Goal: Transaction & Acquisition: Purchase product/service

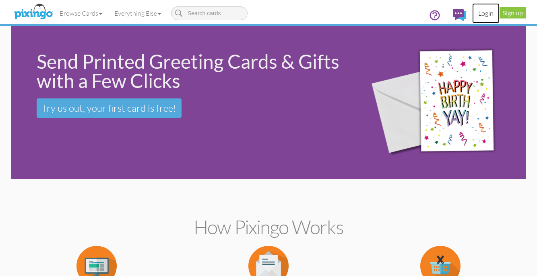
click at [486, 14] on link "Login" at bounding box center [485, 13] width 27 height 20
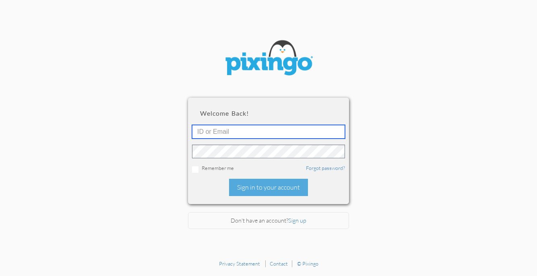
type input "5411"
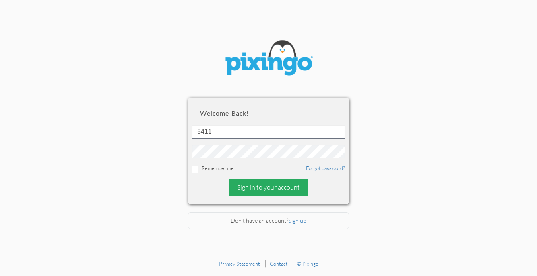
click at [269, 187] on div "Sign in to your account" at bounding box center [268, 187] width 79 height 17
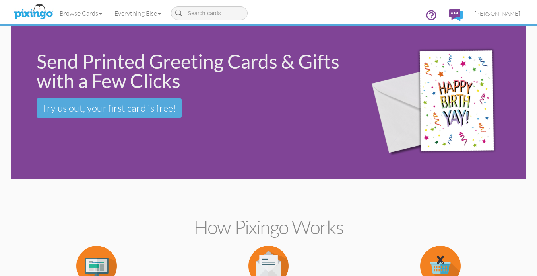
click at [489, 2] on div "Browse Cards Business Accounting Automotive Chiropractor Customer Dental Financ…" at bounding box center [268, 16] width 503 height 32
click at [481, 13] on link "Login" at bounding box center [485, 13] width 27 height 20
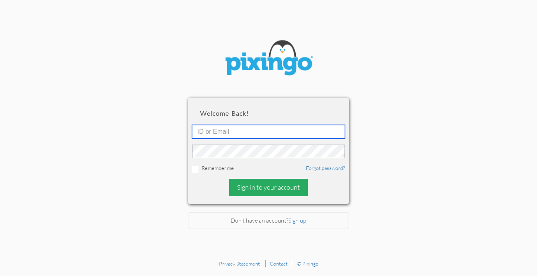
type input "5411"
click at [241, 188] on div "Sign in to your account" at bounding box center [268, 187] width 79 height 17
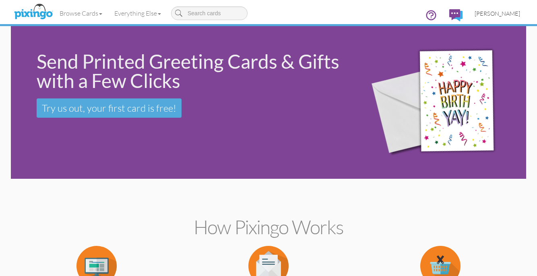
click at [494, 8] on link "[PERSON_NAME]" at bounding box center [497, 13] width 58 height 21
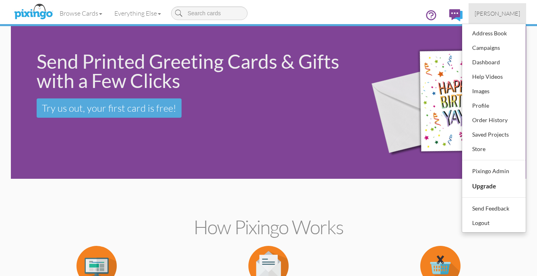
click at [317, 7] on div "Browse Cards Business Accounting Automotive Chiropractor Customer Dental Financ…" at bounding box center [268, 16] width 503 height 32
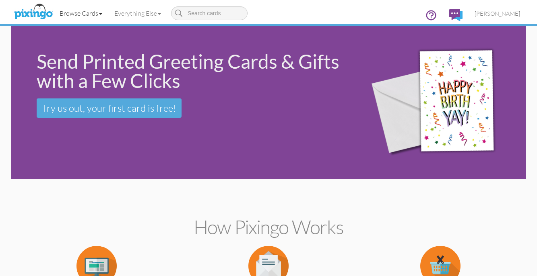
click at [69, 10] on link "Browse Cards" at bounding box center [81, 13] width 55 height 20
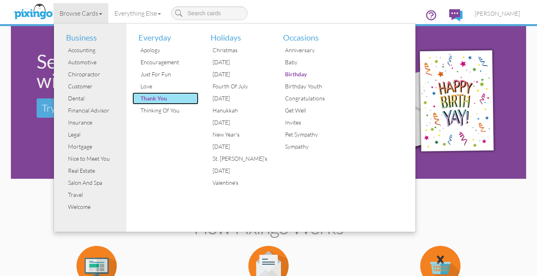
click at [160, 96] on div "Thank You" at bounding box center [168, 99] width 60 height 12
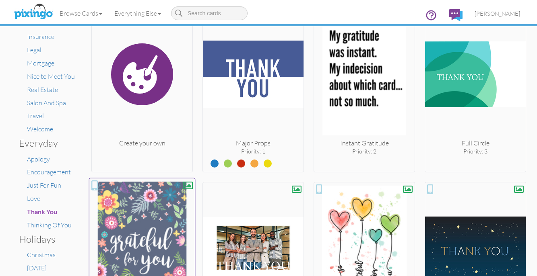
scroll to position [144, 0]
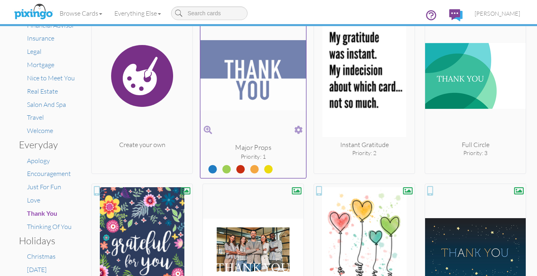
click at [232, 165] on div at bounding box center [253, 168] width 106 height 15
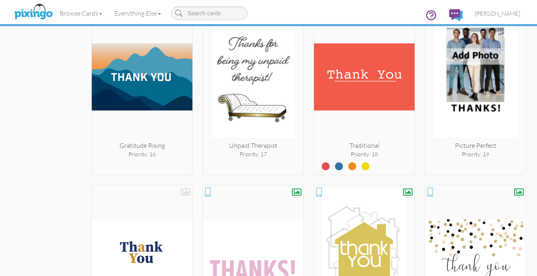
scroll to position [862, 0]
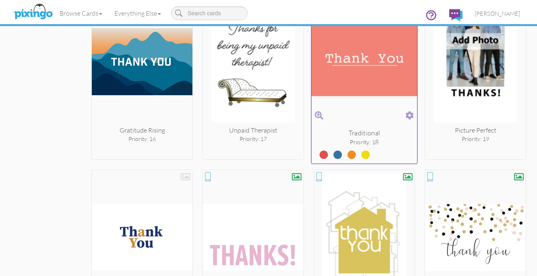
click at [341, 146] on div "Priority: 18" at bounding box center [364, 142] width 106 height 8
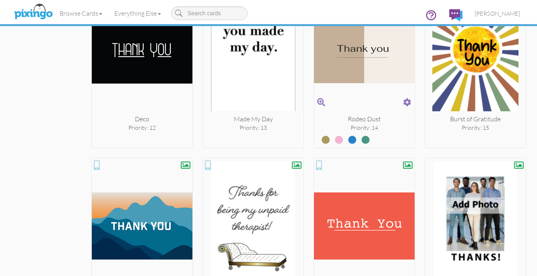
scroll to position [699, 0]
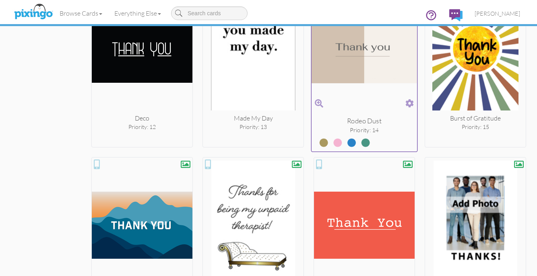
click at [332, 142] on label at bounding box center [332, 139] width 0 height 10
click at [0, 0] on input "radio" at bounding box center [0, 0] width 0 height 0
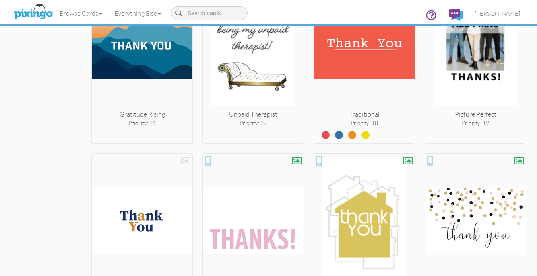
scroll to position [879, 0]
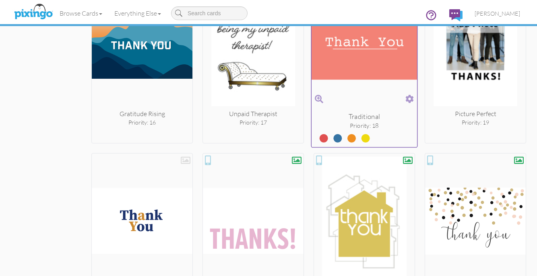
click at [337, 142] on span at bounding box center [332, 140] width 14 height 8
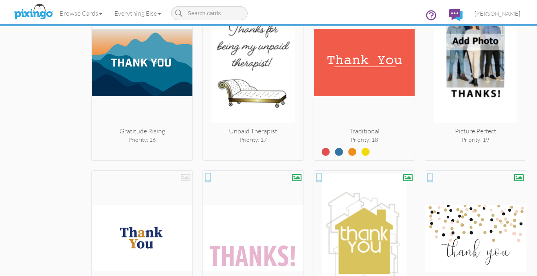
scroll to position [864, 0]
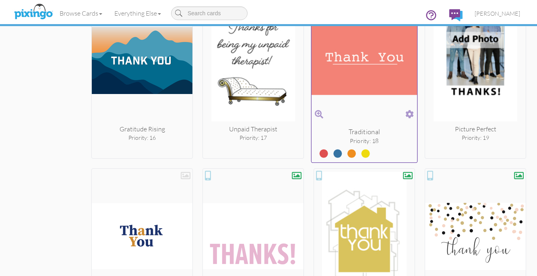
click at [332, 155] on label at bounding box center [332, 151] width 0 height 10
click at [0, 0] on input "radio" at bounding box center [0, 0] width 0 height 0
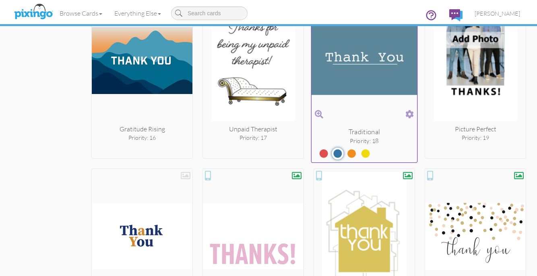
click at [346, 156] on label at bounding box center [346, 151] width 0 height 10
click at [0, 0] on input "radio" at bounding box center [0, 0] width 0 height 0
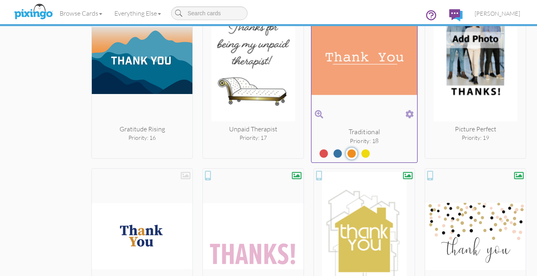
click at [359, 155] on label at bounding box center [359, 151] width 0 height 10
click at [0, 0] on input "radio" at bounding box center [0, 0] width 0 height 0
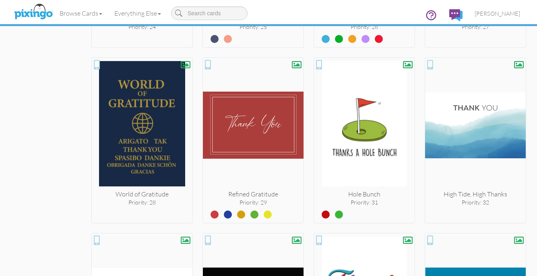
scroll to position [1325, 0]
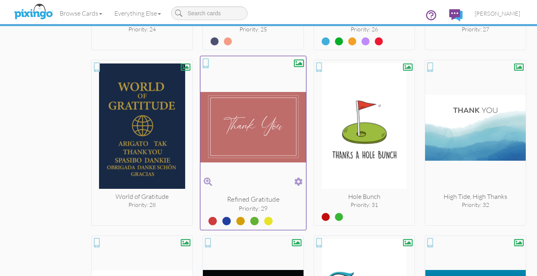
click at [221, 222] on label at bounding box center [221, 218] width 0 height 10
click at [0, 0] on input "radio" at bounding box center [0, 0] width 0 height 0
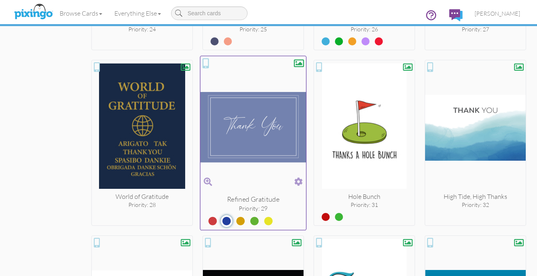
click at [235, 220] on label at bounding box center [235, 218] width 0 height 10
click at [0, 0] on input "radio" at bounding box center [0, 0] width 0 height 0
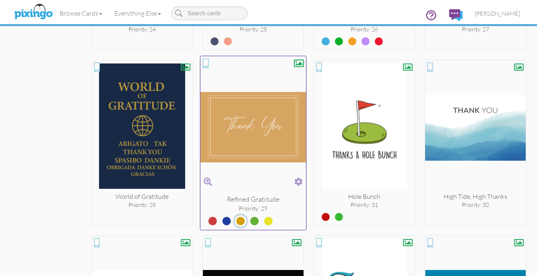
click at [248, 221] on label at bounding box center [248, 218] width 0 height 10
click at [0, 0] on input "radio" at bounding box center [0, 0] width 0 height 0
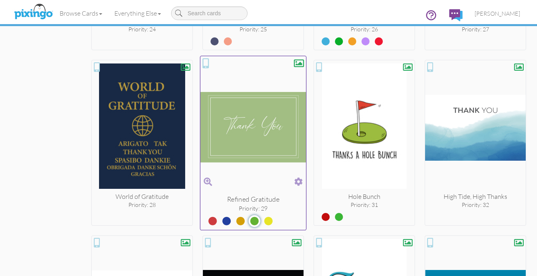
click at [262, 221] on label at bounding box center [262, 218] width 0 height 10
click at [0, 0] on input "radio" at bounding box center [0, 0] width 0 height 0
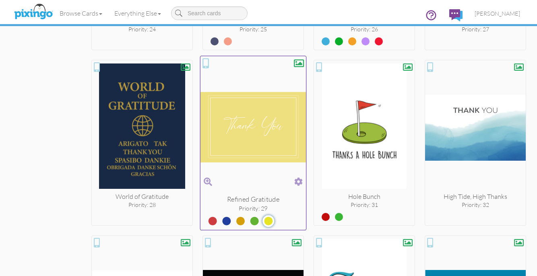
click at [207, 222] on label at bounding box center [207, 218] width 0 height 10
click at [0, 0] on input "radio" at bounding box center [0, 0] width 0 height 0
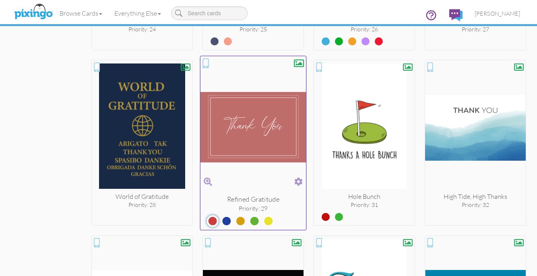
click at [260, 142] on img at bounding box center [253, 127] width 106 height 135
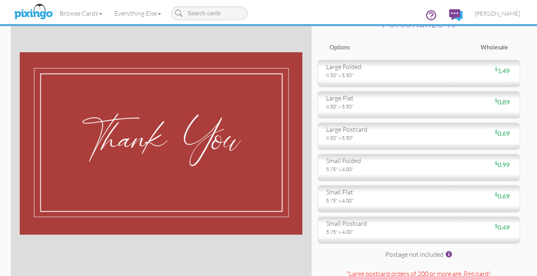
scroll to position [33, 0]
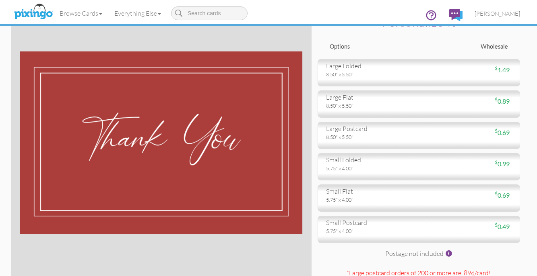
click at [408, 183] on div "Back to cards Personalize it Options Wholesale large folded 8.50" x 5.50" $ 1.4…" at bounding box center [418, 143] width 214 height 301
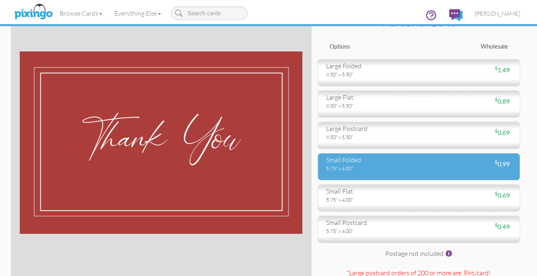
click at [410, 170] on div "5.75" x 4.00"" at bounding box center [369, 168] width 87 height 7
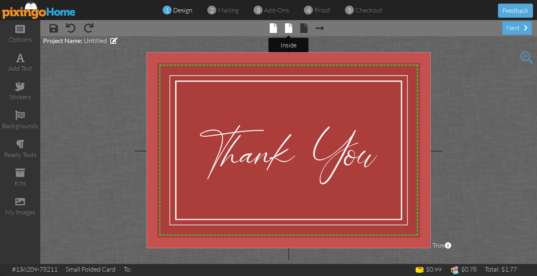
click at [291, 27] on span at bounding box center [288, 28] width 7 height 10
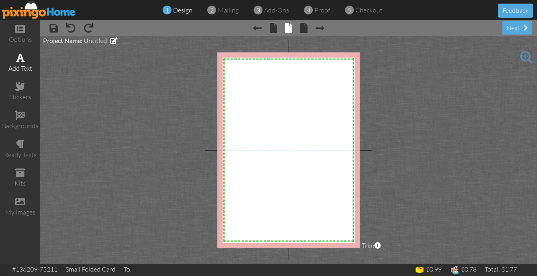
click at [11, 55] on div "add text" at bounding box center [20, 63] width 40 height 28
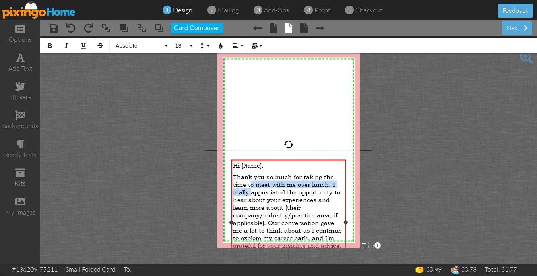
click at [251, 187] on span "Thank you so much for taking the time to meet with me over lunch. I really appr…" at bounding box center [287, 211] width 109 height 76
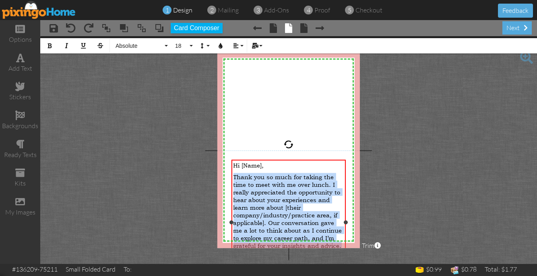
click at [251, 187] on span "Thank you so much for taking the time to meet with me over lunch. I really appr…" at bounding box center [287, 211] width 109 height 76
click at [167, 47] on button "Absolute" at bounding box center [140, 45] width 58 height 15
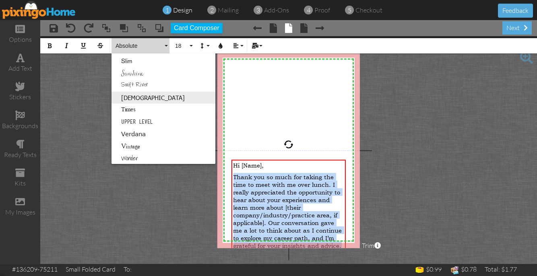
scroll to position [491, 0]
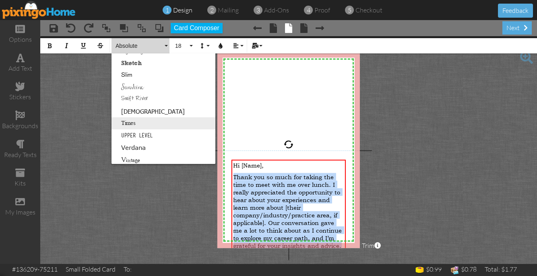
click at [158, 124] on link "Times" at bounding box center [163, 123] width 104 height 12
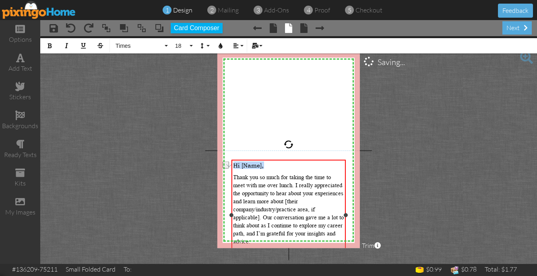
drag, startPoint x: 271, startPoint y: 167, endPoint x: 231, endPoint y: 163, distance: 40.8
click at [231, 163] on div "Hi [Name], Thank you so much for taking the time to meet with me over lunch. I …" at bounding box center [288, 215] width 114 height 111
click at [149, 45] on span "Times" at bounding box center [139, 46] width 48 height 7
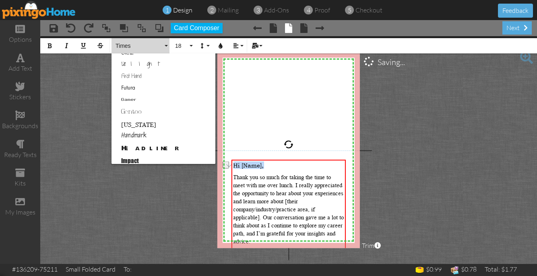
scroll to position [505, 0]
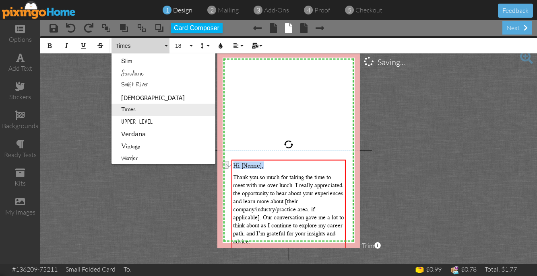
click at [142, 113] on link "Times" at bounding box center [163, 110] width 104 height 12
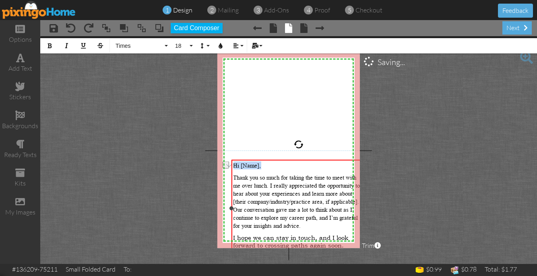
drag, startPoint x: 346, startPoint y: 215, endPoint x: 404, endPoint y: 210, distance: 59.0
click at [404, 211] on project-studio-wrapper "X X X X X X X X X X X X X X X X X X X X X X X X X X X X X X X X X X X X X X X X…" at bounding box center [288, 150] width 497 height 228
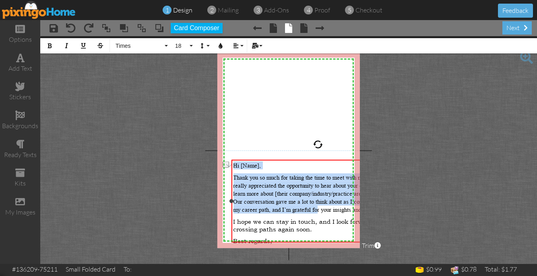
drag, startPoint x: 315, startPoint y: 201, endPoint x: 315, endPoint y: 123, distance: 78.1
click at [315, 123] on div "X X X X X X X X X X X X X X X X X X X X X X X X X X X X X X X X X X X X X X X X…" at bounding box center [288, 150] width 142 height 196
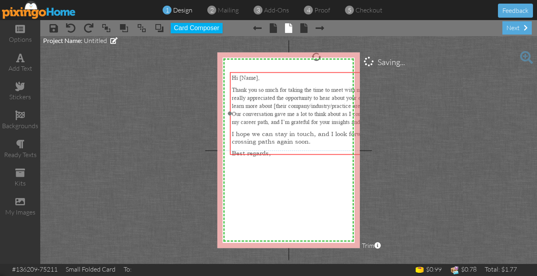
drag, startPoint x: 290, startPoint y: 187, endPoint x: 288, endPoint y: 101, distance: 86.5
click at [288, 101] on span "Thank you so much for taking the time to meet with me over lunch. I really appr…" at bounding box center [315, 106] width 168 height 39
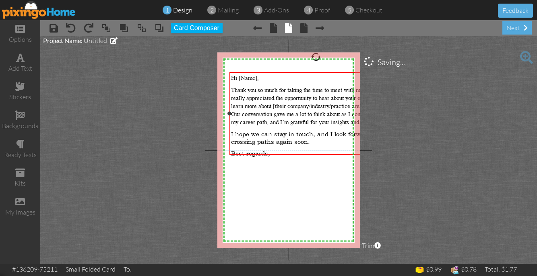
click at [280, 130] on span "I hope we can stay in touch, and I look forward to crossing paths again soon." at bounding box center [304, 137] width 147 height 15
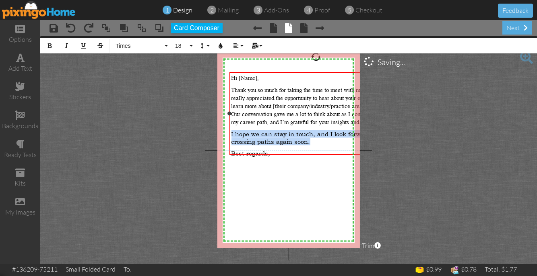
click at [280, 130] on span "I hope we can stay in touch, and I look forward to crossing paths again soon." at bounding box center [304, 137] width 147 height 15
click at [131, 47] on span "Absolute" at bounding box center [139, 46] width 48 height 7
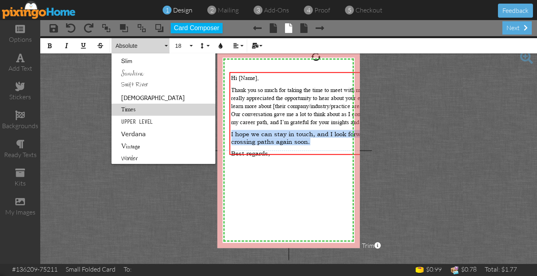
click at [152, 109] on link "Times" at bounding box center [163, 110] width 104 height 12
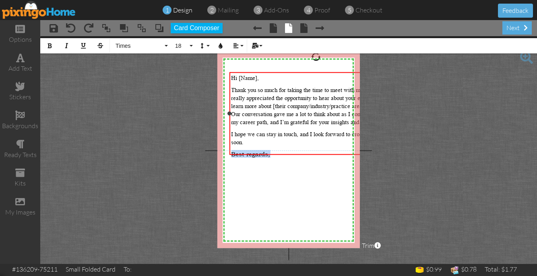
drag, startPoint x: 278, startPoint y: 146, endPoint x: 230, endPoint y: 145, distance: 48.3
click at [230, 145] on div "Hi [Name], Thank you so much for taking the time to meet with me over lunch. I …" at bounding box center [315, 117] width 173 height 91
click at [135, 45] on span "Times" at bounding box center [139, 46] width 48 height 7
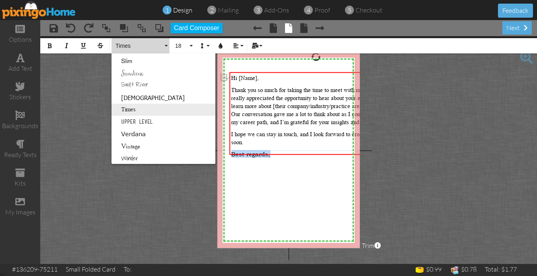
click at [142, 106] on link "Times" at bounding box center [163, 110] width 104 height 12
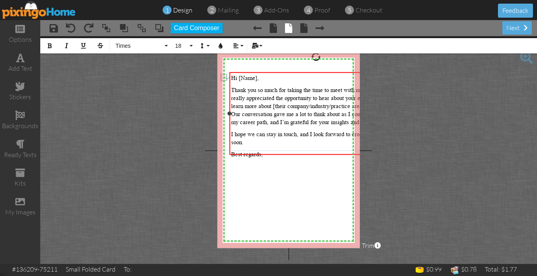
click at [266, 150] on div "Hi [Name], Thank you so much for taking the time to meet with me over lunch. I …" at bounding box center [315, 118] width 169 height 89
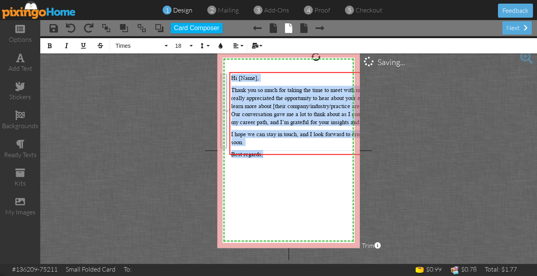
drag, startPoint x: 276, startPoint y: 143, endPoint x: 214, endPoint y: 71, distance: 95.1
click at [214, 71] on project-studio-wrapper "X X X X X X X X X X X X X X X X X X X X X X X X X X X X X X X X X X X X X X X X…" at bounding box center [288, 150] width 497 height 228
click at [187, 49] on button "18" at bounding box center [182, 45] width 23 height 15
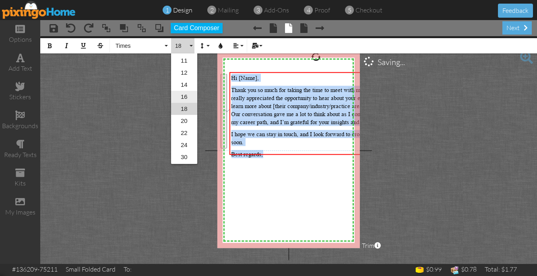
scroll to position [0, 0]
click at [185, 95] on link "16" at bounding box center [184, 97] width 26 height 12
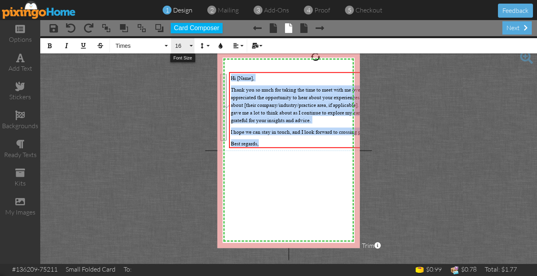
click at [186, 47] on span "16" at bounding box center [181, 46] width 14 height 7
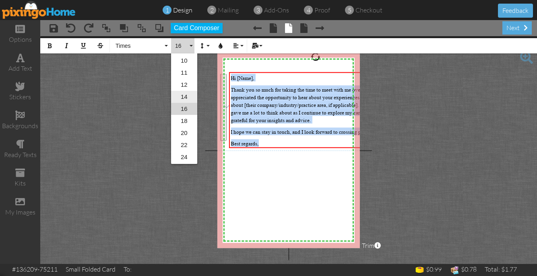
click at [186, 95] on link "14" at bounding box center [184, 97] width 26 height 12
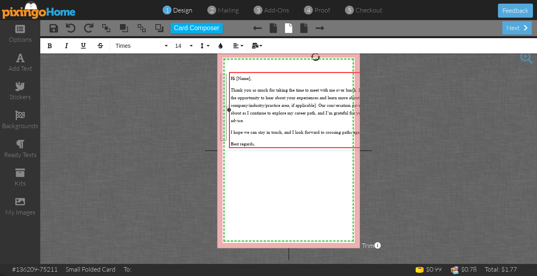
click at [276, 116] on p "Thank you so much for taking the time to meet with me over lunch. I really appr…" at bounding box center [315, 105] width 169 height 38
click at [278, 186] on div "X X X X X X X X X X X X X X X X X X X X X X X X X X X X X X X X X X X X X X X X…" at bounding box center [288, 150] width 142 height 196
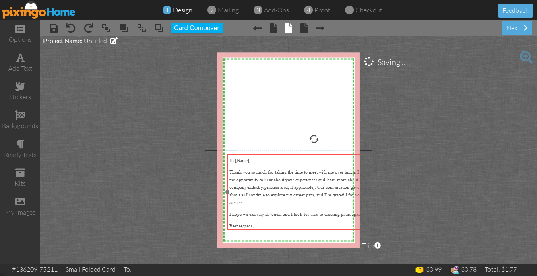
drag, startPoint x: 269, startPoint y: 99, endPoint x: 267, endPoint y: 171, distance: 72.5
click at [267, 171] on span "Thank you so much for taking the time to meet with me over lunch. I really appr…" at bounding box center [311, 187] width 164 height 36
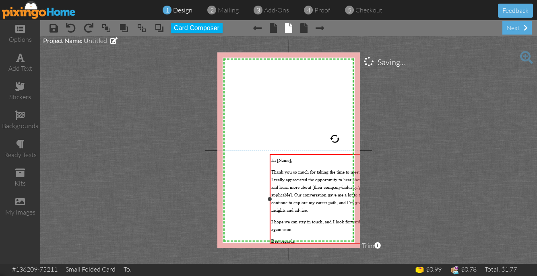
drag, startPoint x: 226, startPoint y: 192, endPoint x: 287, endPoint y: 191, distance: 60.4
click at [287, 191] on div "Hi [Name], Thank you so much for taking the time to meet with me over lunch. I …" at bounding box center [335, 200] width 130 height 90
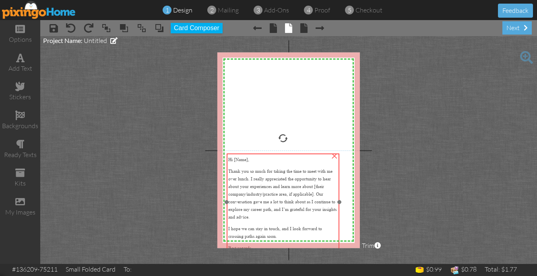
drag, startPoint x: 296, startPoint y: 197, endPoint x: 254, endPoint y: 196, distance: 42.7
click at [254, 196] on span "Thank you so much for taking the time to meet with me over lunch. I really appr…" at bounding box center [282, 195] width 108 height 52
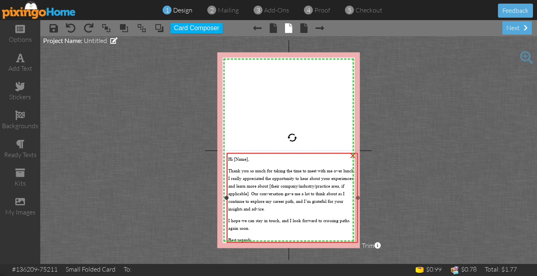
drag, startPoint x: 340, startPoint y: 200, endPoint x: 357, endPoint y: 199, distance: 16.9
click at [357, 199] on div at bounding box center [358, 198] width 4 height 4
click at [242, 160] on span "Hi [Name]," at bounding box center [238, 160] width 21 height 6
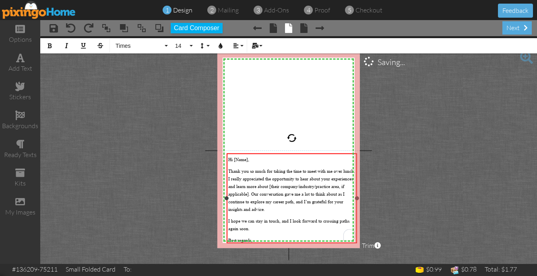
click at [242, 160] on span "Hi [Name]," at bounding box center [238, 160] width 21 height 6
drag, startPoint x: 269, startPoint y: 177, endPoint x: 303, endPoint y: 180, distance: 34.0
click at [303, 180] on span "Thank you so much for taking the time to meet with me over lunch. I really appr…" at bounding box center [291, 191] width 127 height 44
click at [353, 198] on div at bounding box center [354, 198] width 4 height 4
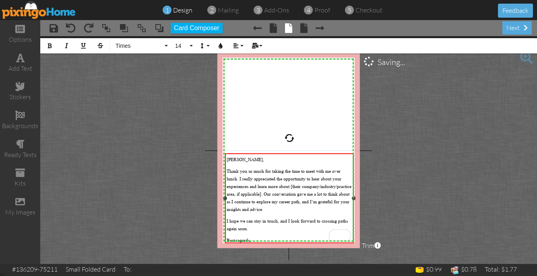
click at [226, 199] on div at bounding box center [225, 198] width 4 height 4
click at [254, 202] on p "Thank you so much for taking the time to meet with me over lunch. I really appr…" at bounding box center [289, 190] width 125 height 46
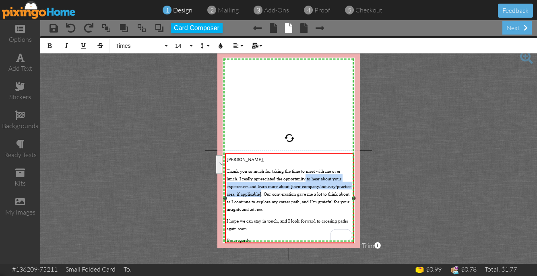
drag, startPoint x: 247, startPoint y: 193, endPoint x: 292, endPoint y: 179, distance: 47.7
click at [292, 179] on span "Thank you so much for taking the time to meet with me over lunch. I really appr…" at bounding box center [289, 191] width 125 height 44
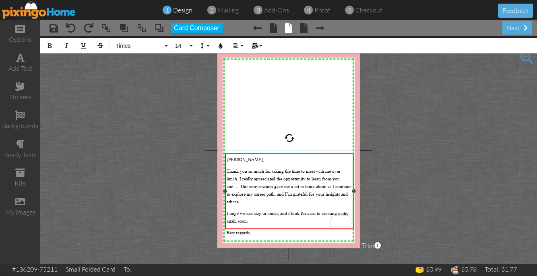
click at [272, 192] on span "Thank you so much for taking the time to meet with me over lunch. I really appr…" at bounding box center [289, 187] width 125 height 36
drag, startPoint x: 260, startPoint y: 208, endPoint x: 277, endPoint y: 203, distance: 18.5
click at [277, 209] on p "I hope we can stay in touch, and I look forward to crossing paths again soon." at bounding box center [289, 216] width 125 height 15
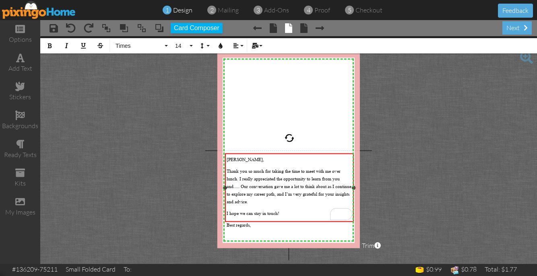
click at [262, 221] on p "Best regards," at bounding box center [289, 225] width 125 height 8
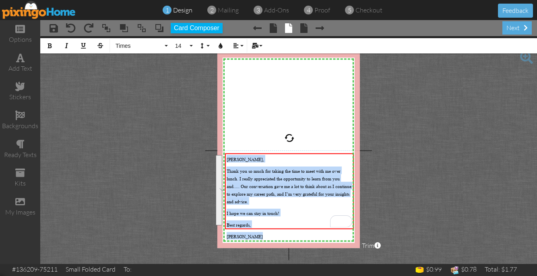
drag, startPoint x: 261, startPoint y: 227, endPoint x: 219, endPoint y: 156, distance: 82.1
click at [219, 156] on div "X X X X X X X X X X X X X X X X X X X X X X X X X X X X X X X X X X X X X X X X…" at bounding box center [288, 150] width 142 height 196
click at [181, 46] on span "14" at bounding box center [181, 46] width 14 height 7
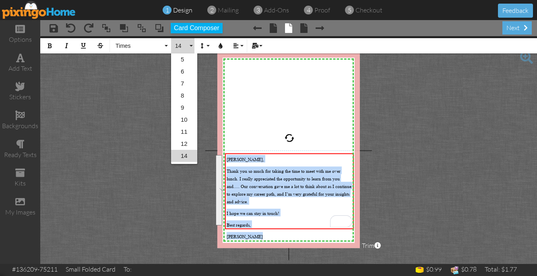
scroll to position [47, 0]
click at [183, 122] on link "16" at bounding box center [184, 121] width 26 height 12
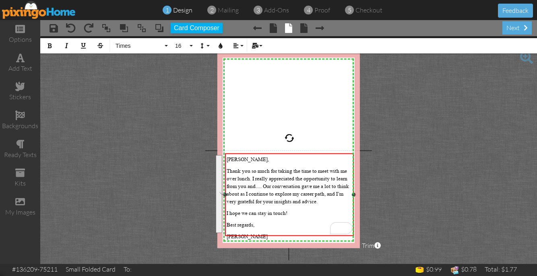
click at [280, 203] on div "Jared, Thank you so much for taking the time to meet with me over lunch. I real…" at bounding box center [289, 197] width 125 height 85
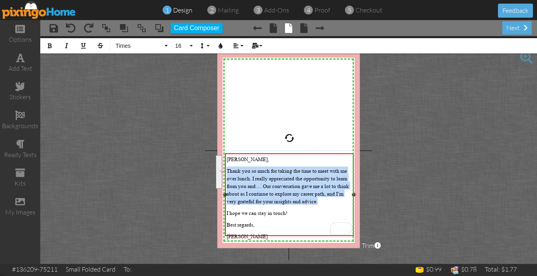
drag, startPoint x: 228, startPoint y: 171, endPoint x: 315, endPoint y: 198, distance: 90.9
click at [315, 198] on p "Thank you so much for taking the time to meet with me over lunch. I really appr…" at bounding box center [289, 186] width 125 height 38
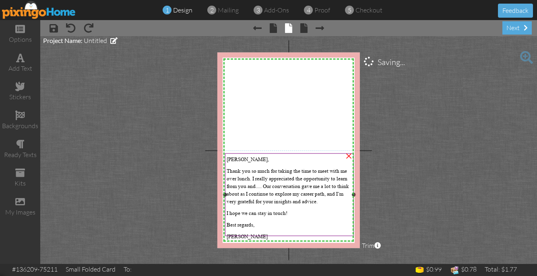
click at [303, 203] on div "Jared, Thank you so much for taking the time to meet with me over lunch. I real…" at bounding box center [289, 198] width 128 height 88
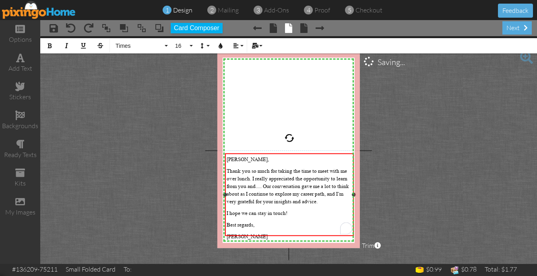
click at [303, 203] on div "Jared, Thank you so much for taking the time to meet with me over lunch. I real…" at bounding box center [289, 197] width 125 height 85
click at [303, 196] on span "Thank you so much for taking the time to meet with me over lunch. I really appr…" at bounding box center [288, 186] width 122 height 37
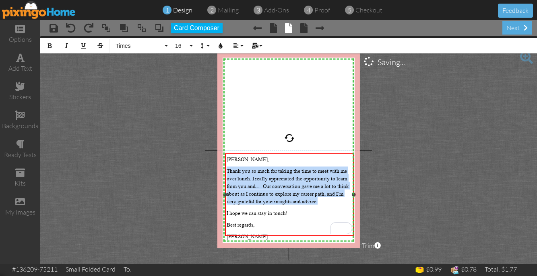
click at [303, 196] on span "Thank you so much for taking the time to meet with me over lunch. I really appr…" at bounding box center [288, 186] width 122 height 37
copy span "Thank you so much for taking the time to meet with me over lunch. I really appr…"
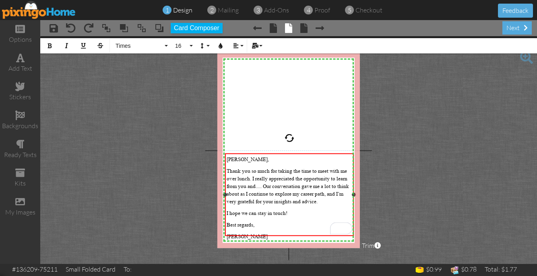
click at [276, 169] on span "Thank you so much for taking the time to meet with me over lunch. I really appr…" at bounding box center [288, 186] width 122 height 37
drag, startPoint x: 251, startPoint y: 177, endPoint x: 260, endPoint y: 186, distance: 12.8
click at [260, 186] on span "Thank you so much for taking the time to meet with me over lunch. I really appr…" at bounding box center [288, 186] width 122 height 37
drag, startPoint x: 261, startPoint y: 186, endPoint x: 251, endPoint y: 180, distance: 11.0
click at [251, 180] on p "Thank you so much for taking the time to meet with me over lunch. I really appr…" at bounding box center [289, 186] width 125 height 38
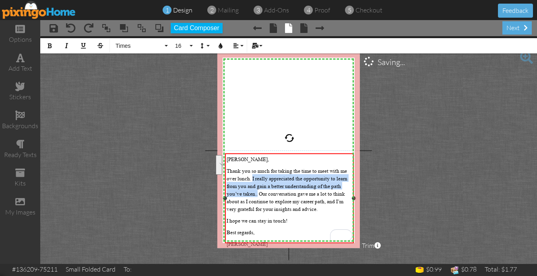
drag, startPoint x: 256, startPoint y: 192, endPoint x: 251, endPoint y: 178, distance: 15.3
click at [251, 178] on span "Thank you so much for taking the time to meet with me over lunch. I really appr…" at bounding box center [287, 190] width 121 height 44
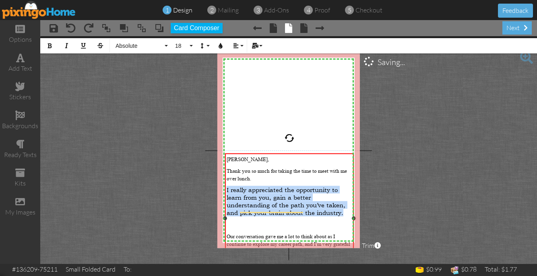
drag, startPoint x: 294, startPoint y: 221, endPoint x: 226, endPoint y: 190, distance: 74.7
click at [226, 190] on div "Jared, Thank you so much for taking the time to meet with me over lunch. ​ I re…" at bounding box center [289, 223] width 128 height 138
click at [175, 47] on span "18" at bounding box center [181, 46] width 14 height 7
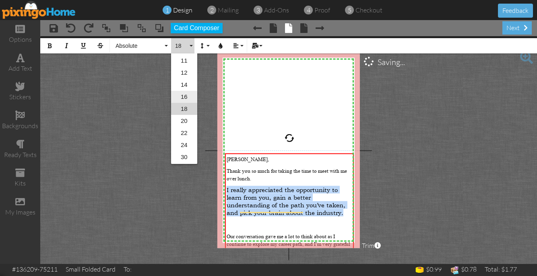
click at [183, 99] on link "16" at bounding box center [184, 97] width 26 height 12
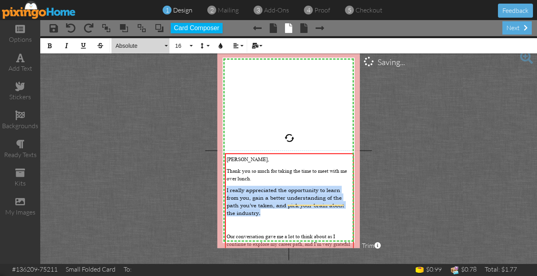
click at [157, 52] on button "Absolute" at bounding box center [140, 45] width 58 height 15
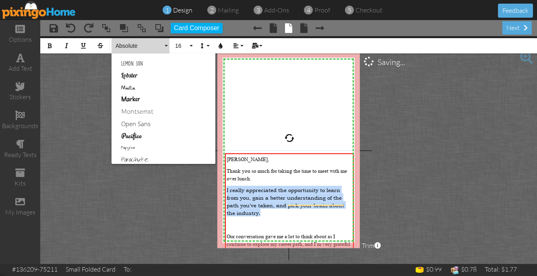
scroll to position [505, 0]
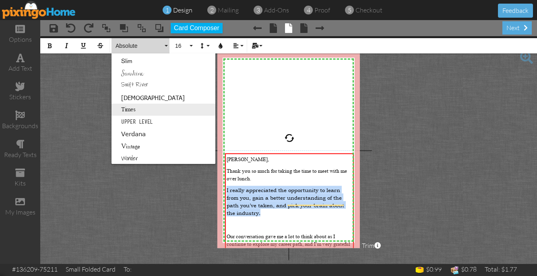
click at [152, 107] on link "Times" at bounding box center [163, 110] width 104 height 12
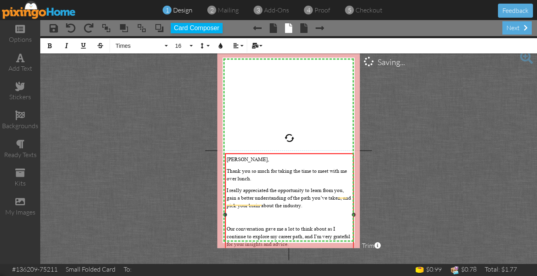
click at [236, 197] on span "I really appreciated the opportunity to learn from you, gain a better understan…" at bounding box center [289, 198] width 124 height 21
click at [227, 190] on span "I really appreciated the opportunity to learn from you, gain a better understan…" at bounding box center [289, 198] width 124 height 21
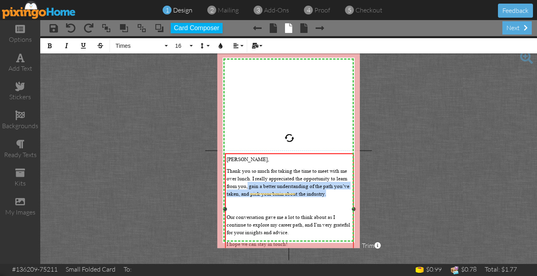
drag, startPoint x: 241, startPoint y: 195, endPoint x: 247, endPoint y: 187, distance: 10.4
click at [247, 187] on div "Jared, Thank you so much for taking the time to meet with me over lunch. ​ I re…" at bounding box center [289, 213] width 125 height 116
click at [247, 187] on span "I really appreciated the opportunity to learn from you, gain a better understan…" at bounding box center [288, 186] width 123 height 21
drag, startPoint x: 241, startPoint y: 189, endPoint x: 249, endPoint y: 185, distance: 9.9
click at [249, 185] on span "I really appreciated the opportunity to learn from you, gain a better understan…" at bounding box center [288, 186] width 123 height 21
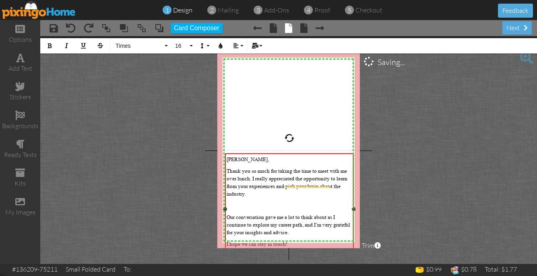
click at [267, 194] on div "Jared, Thank you so much for taking the time to meet with me over lunch. ​ I re…" at bounding box center [289, 213] width 125 height 116
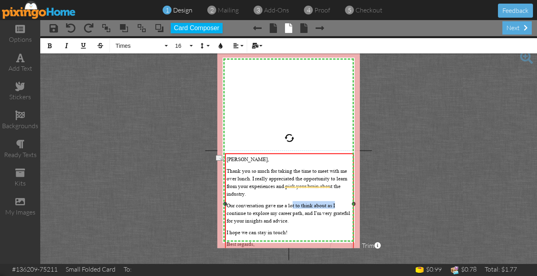
drag, startPoint x: 332, startPoint y: 202, endPoint x: 299, endPoint y: 201, distance: 32.6
click at [299, 203] on span "Our conversation gave me a lot to think about as I continue to explore my caree…" at bounding box center [289, 213] width 124 height 21
drag, startPoint x: 284, startPoint y: 202, endPoint x: 330, endPoint y: 202, distance: 45.5
click at [330, 203] on span "Our conversation gave me a lot to think about as I continue to explore my caree…" at bounding box center [289, 213] width 124 height 21
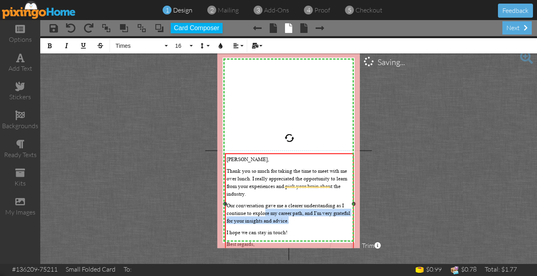
drag, startPoint x: 302, startPoint y: 220, endPoint x: 256, endPoint y: 208, distance: 47.3
click at [256, 208] on div "Jared, Thank you so much for taking the time to meet with me over lunch. ​ I re…" at bounding box center [289, 207] width 125 height 104
click at [265, 215] on span "Our conversation gave me a clearer understanding as I continue to explore my ca…" at bounding box center [289, 213] width 124 height 21
click at [228, 204] on span "Our conversation gave me a clearer understanding as I continue to explore my ca…" at bounding box center [289, 213] width 124 height 21
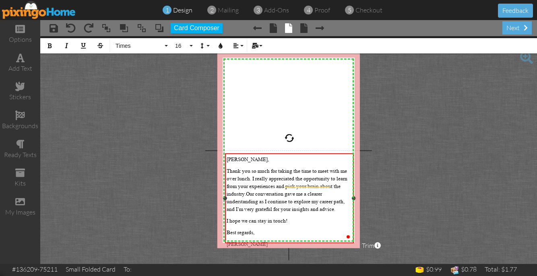
click at [249, 178] on span "Thank you so much for taking the time to meet with me over lunch. ​" at bounding box center [287, 175] width 120 height 14
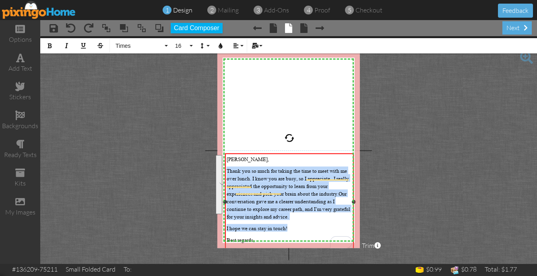
drag, startPoint x: 227, startPoint y: 169, endPoint x: 311, endPoint y: 223, distance: 99.3
click at [311, 223] on div "Jared, Thank you so much for taking the time to meet with me over lunch. I know…" at bounding box center [289, 205] width 125 height 100
copy div "Thank you so much for taking the time to meet with me over lunch. I know you ar…"
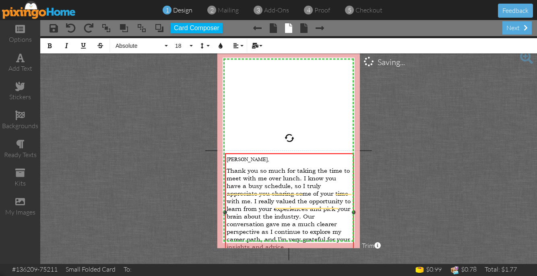
click at [227, 171] on span "Thank you so much for taking the time to meet with me over lunch. I know you ha…" at bounding box center [289, 209] width 124 height 84
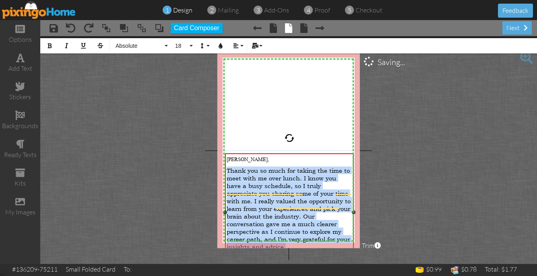
click at [227, 171] on span "Thank you so much for taking the time to meet with me over lunch. I know you ha…" at bounding box center [289, 209] width 124 height 84
click at [155, 41] on button "Absolute" at bounding box center [140, 45] width 58 height 15
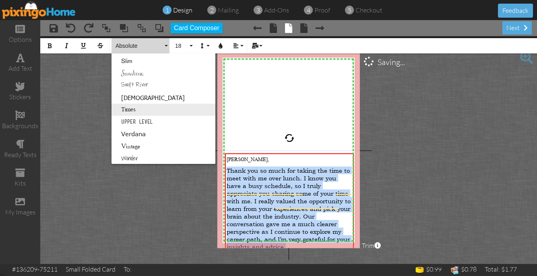
click at [151, 104] on link "Times" at bounding box center [163, 110] width 104 height 12
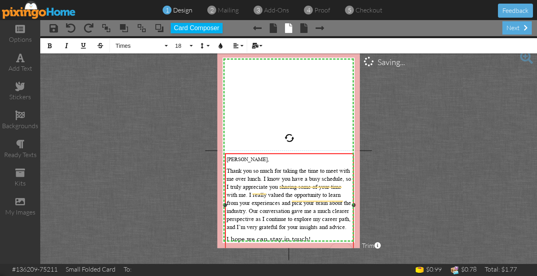
click at [254, 235] on span "I hope we can stay in touch!" at bounding box center [269, 239] width 84 height 8
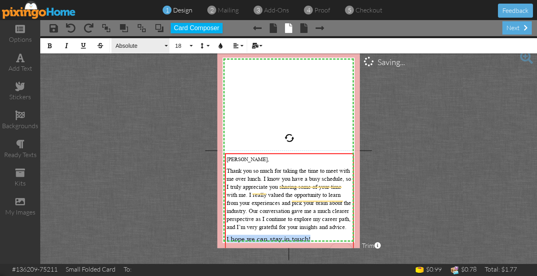
click at [124, 52] on button "Absolute" at bounding box center [140, 45] width 58 height 15
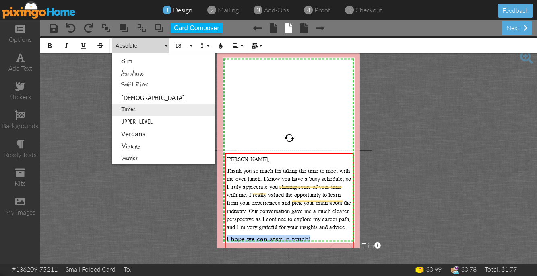
click at [136, 110] on link "Times" at bounding box center [163, 110] width 104 height 12
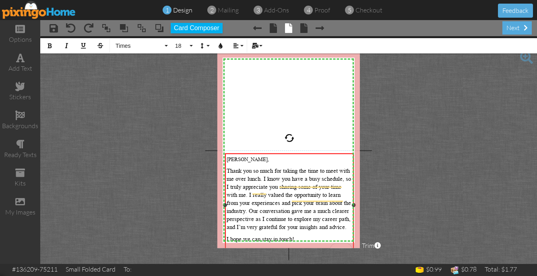
click at [284, 214] on span "Thank you so much for taking the time to meet with me over lunch. I know you ha…" at bounding box center [289, 199] width 124 height 63
click at [251, 166] on div "Jared, Thank you so much for taking the time to meet with me over lunch. I know…" at bounding box center [289, 210] width 125 height 111
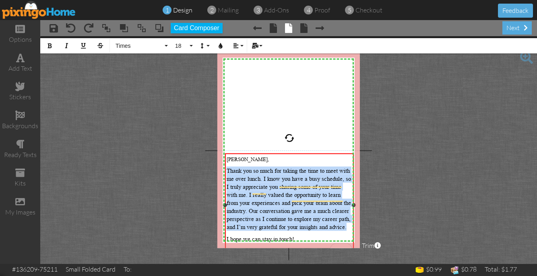
click at [251, 166] on div "Jared, Thank you so much for taking the time to meet with me over lunch. I know…" at bounding box center [289, 210] width 125 height 111
click at [187, 43] on span "18" at bounding box center [181, 46] width 14 height 7
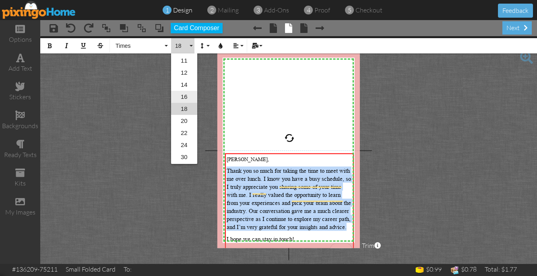
click at [185, 91] on link "16" at bounding box center [184, 97] width 26 height 12
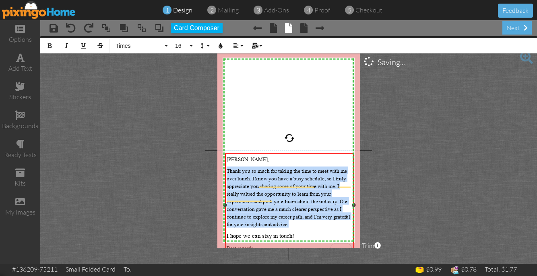
click at [237, 152] on div at bounding box center [289, 206] width 132 height 108
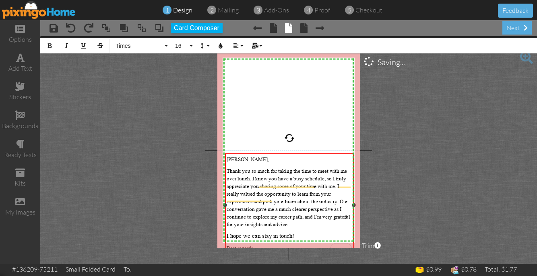
click at [236, 157] on span "[PERSON_NAME]," at bounding box center [248, 160] width 42 height 6
click at [293, 245] on div "Jared, Thank you so much for taking the time to meet with me over lunch. I know…" at bounding box center [289, 209] width 125 height 108
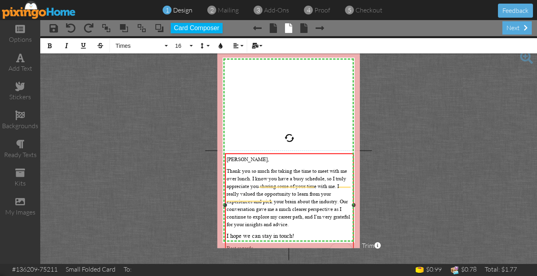
click at [293, 245] on div "Jared, Thank you so much for taking the time to meet with me over lunch. I know…" at bounding box center [289, 209] width 125 height 108
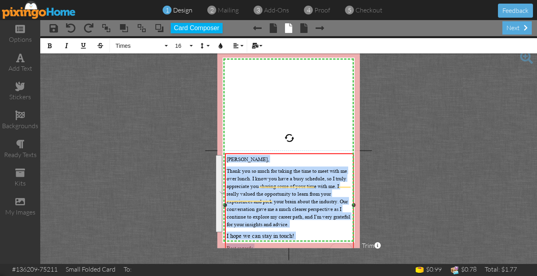
drag, startPoint x: 278, startPoint y: 242, endPoint x: 227, endPoint y: 158, distance: 98.8
click at [227, 158] on div "Jared, Thank you so much for taking the time to meet with me over lunch. I know…" at bounding box center [289, 209] width 125 height 108
click at [179, 40] on button "16" at bounding box center [182, 45] width 23 height 15
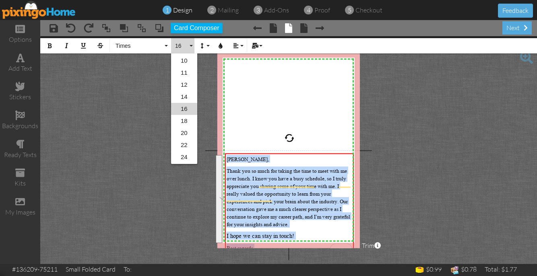
click at [188, 111] on link "16" at bounding box center [184, 109] width 26 height 12
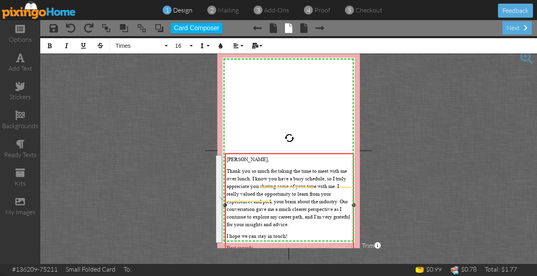
click at [278, 213] on span "Thank you so much for taking the time to meet with me over lunch. I know you ha…" at bounding box center [289, 198] width 124 height 60
click at [265, 248] on project-studio-wrapper "X X X X X X X X X X X X X X X X X X X X X X X X X X X X X X X X X X X X X X X X…" at bounding box center [288, 150] width 497 height 228
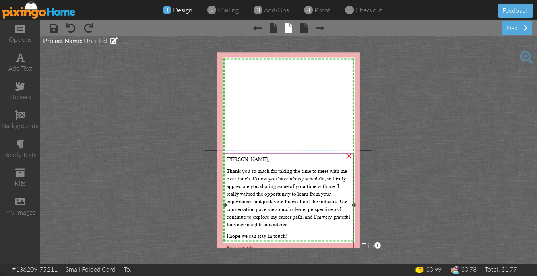
click at [265, 245] on div "Jared, Thank you so much for taking the time to meet with me over lunch. I know…" at bounding box center [289, 209] width 128 height 111
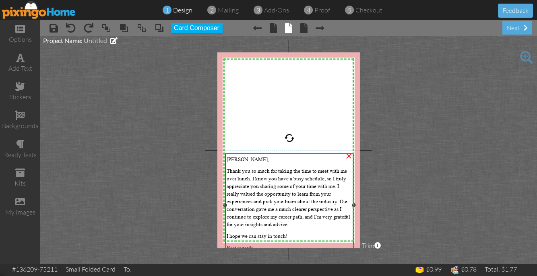
click at [268, 224] on div "Jared, Thank you so much for taking the time to meet with me over lunch. I know…" at bounding box center [289, 209] width 128 height 111
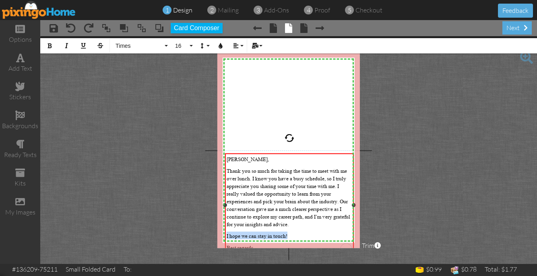
click at [268, 224] on div "Jared, Thank you so much for taking the time to meet with me over lunch. I know…" at bounding box center [289, 209] width 125 height 108
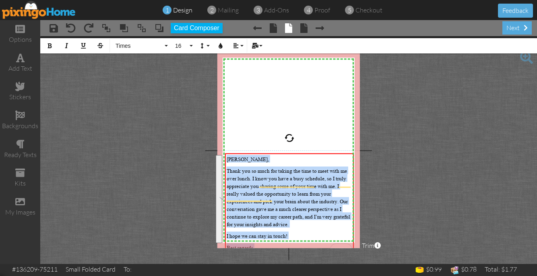
drag, startPoint x: 260, startPoint y: 243, endPoint x: 223, endPoint y: 158, distance: 92.9
click at [223, 158] on project-studio-wrapper "X X X X X X X X X X X X X X X X X X X X X X X X X X X X X X X X X X X X X X X X…" at bounding box center [288, 150] width 497 height 228
click at [185, 43] on span "16" at bounding box center [181, 46] width 14 height 7
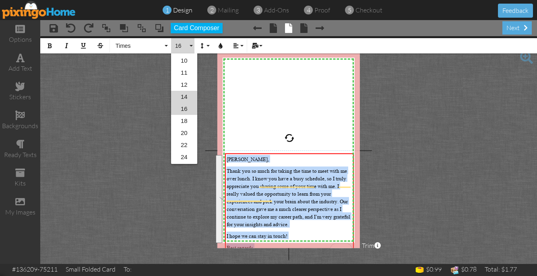
click at [185, 99] on link "14" at bounding box center [184, 97] width 26 height 12
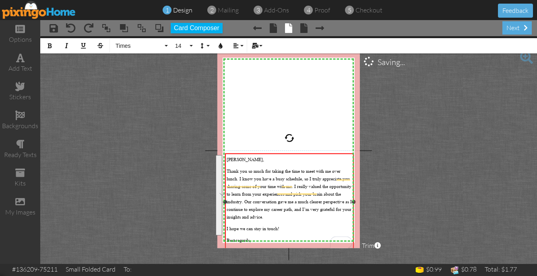
click at [311, 225] on p "I hope we can stay in touch!" at bounding box center [289, 229] width 125 height 8
click at [255, 248] on div "[PERSON_NAME]" at bounding box center [289, 252] width 125 height 8
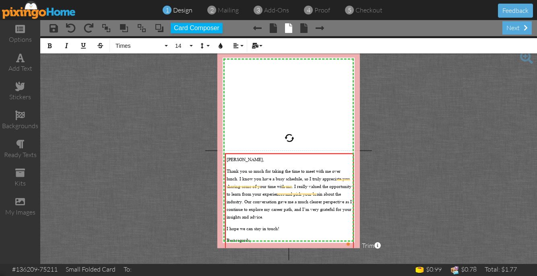
click at [404, 199] on project-studio-wrapper "X X X X X X X X X X X X X X X X X X X X X X X X X X X X X X X X X X X X X X X X…" at bounding box center [288, 150] width 497 height 228
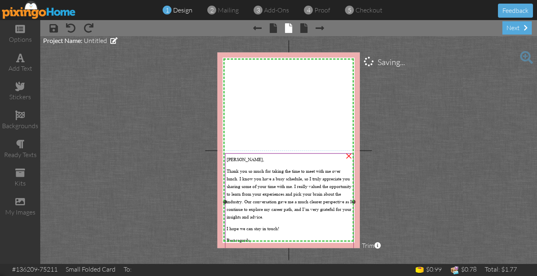
click at [326, 206] on span "Thank you so much for taking the time to meet with me over lunch. I know you ha…" at bounding box center [289, 195] width 125 height 52
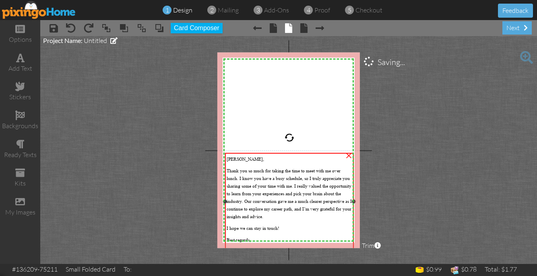
click at [319, 192] on span "Thank you so much for taking the time to meet with me over lunch. I know you ha…" at bounding box center [289, 194] width 125 height 52
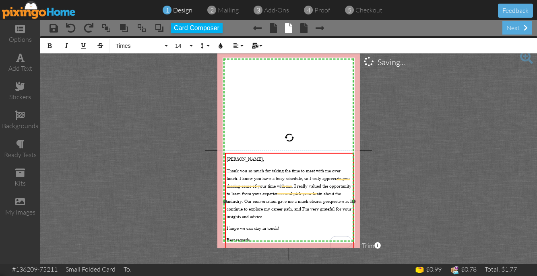
click at [241, 249] on span "[PERSON_NAME]" at bounding box center [245, 252] width 36 height 6
click at [228, 249] on span "[PERSON_NAME]" at bounding box center [245, 252] width 36 height 6
drag, startPoint x: 254, startPoint y: 248, endPoint x: 223, endPoint y: 231, distance: 35.5
click at [225, 231] on div "Jared, Thank you so much for taking the time to meet with me over lunch. I know…" at bounding box center [289, 203] width 128 height 101
click at [237, 46] on icon "button" at bounding box center [236, 46] width 6 height 6
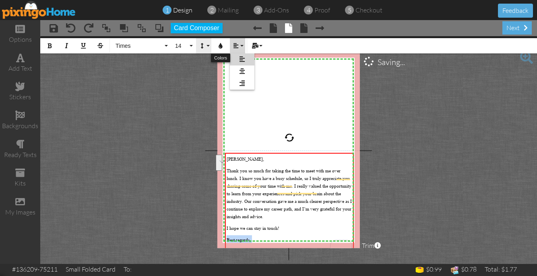
click at [205, 47] on button "Line Height" at bounding box center [203, 45] width 15 height 15
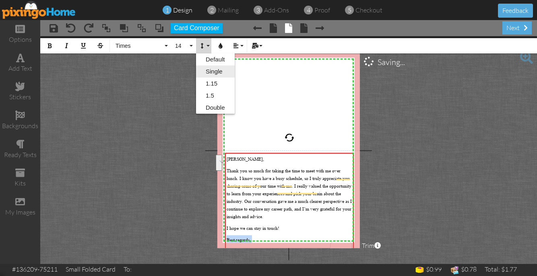
click at [209, 72] on link "Single" at bounding box center [215, 72] width 39 height 12
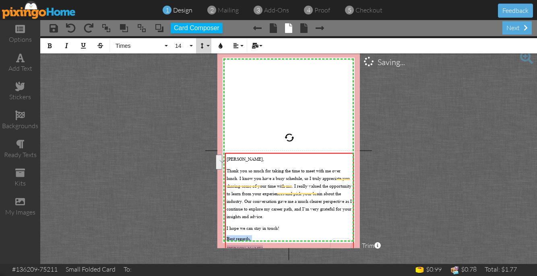
click at [204, 50] on button "Line Height" at bounding box center [203, 45] width 15 height 15
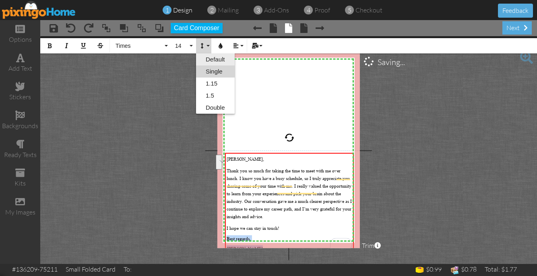
click at [206, 61] on link "Default" at bounding box center [215, 60] width 39 height 12
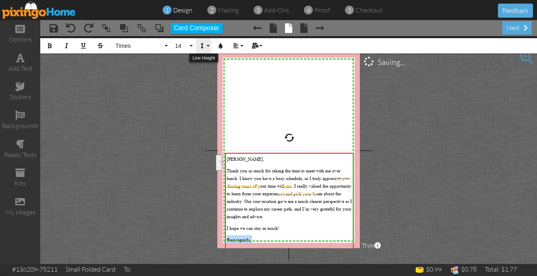
click at [210, 48] on button "Line Height" at bounding box center [203, 45] width 15 height 15
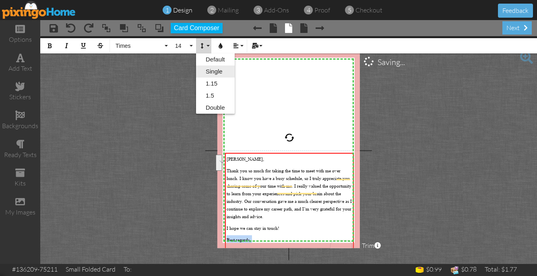
click at [210, 77] on link "Single" at bounding box center [215, 72] width 39 height 12
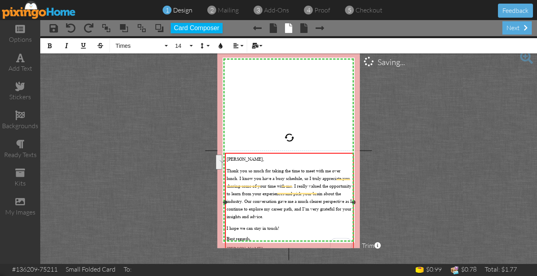
click at [260, 236] on p "Best regards," at bounding box center [289, 239] width 125 height 6
click at [254, 217] on div "Jared, Thank you so much for taking the time to meet with me over lunch. I know…" at bounding box center [289, 205] width 125 height 101
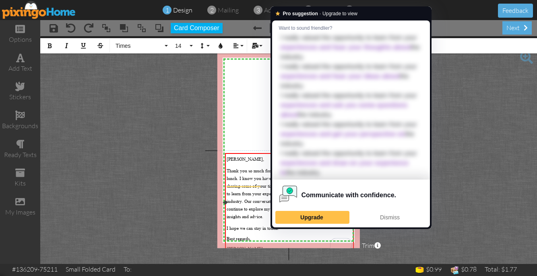
click at [235, 211] on span "Thank you so much for taking the time to meet with me over lunch. I know you ha…" at bounding box center [289, 194] width 125 height 52
click at [252, 209] on p "Thank you so much for taking the time to meet with me over lunch. I know you ha…" at bounding box center [289, 194] width 125 height 54
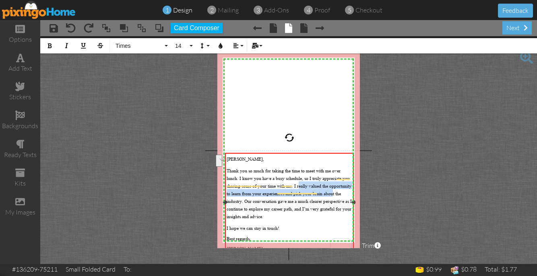
drag, startPoint x: 282, startPoint y: 185, endPoint x: 314, endPoint y: 187, distance: 31.9
click at [314, 187] on p "Thank you so much for taking the time to meet with me over lunch. I know you ha…" at bounding box center [289, 194] width 125 height 54
click at [285, 236] on p "Best regards," at bounding box center [289, 239] width 125 height 6
click at [276, 208] on p "Thank you so much for taking the time to meet with me over lunch. I know you ha…" at bounding box center [289, 194] width 125 height 54
click at [275, 206] on span "Thank you so much for taking the time to meet with me over lunch. I know you ha…" at bounding box center [289, 194] width 125 height 52
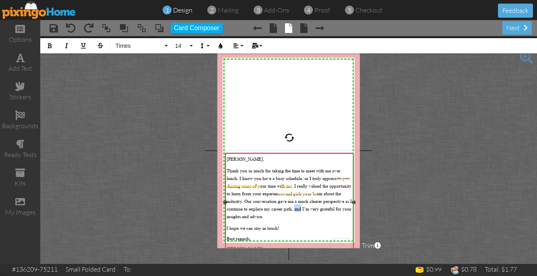
click at [275, 206] on span "Thank you so much for taking the time to meet with me over lunch. I know you ha…" at bounding box center [289, 194] width 125 height 52
click at [255, 225] on span "I hope we can stay in touch!" at bounding box center [253, 228] width 53 height 6
drag, startPoint x: 245, startPoint y: 223, endPoint x: 334, endPoint y: 223, distance: 89.3
click at [335, 224] on p "I hope we can stay in touch!" at bounding box center [289, 228] width 125 height 8
click at [250, 238] on div "Jared, Thank you so much for taking the time to meet with me over lunch. I know…" at bounding box center [289, 205] width 125 height 101
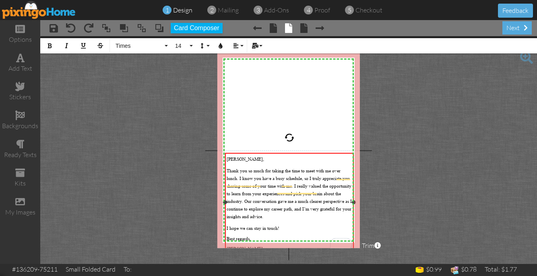
click at [245, 236] on span "Best regards," at bounding box center [239, 239] width 24 height 6
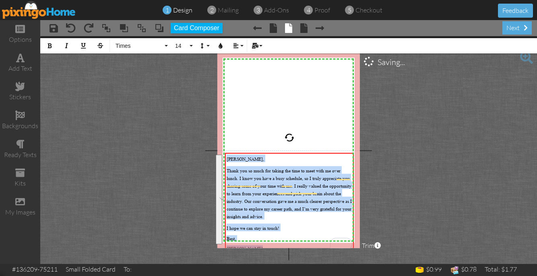
drag, startPoint x: 256, startPoint y: 246, endPoint x: 218, endPoint y: 154, distance: 99.6
click at [218, 154] on div "X X X X X X X X X X X X X X X X X X X X X X X X X X X X X X X X X X X X X X X X…" at bounding box center [288, 150] width 142 height 196
click at [183, 39] on button "14" at bounding box center [182, 45] width 23 height 15
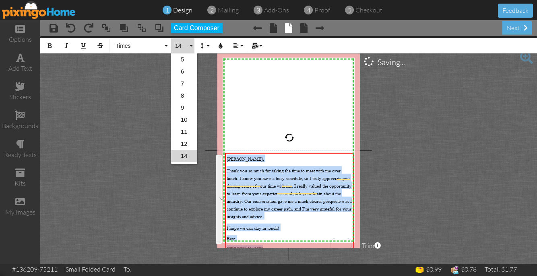
scroll to position [47, 0]
click at [186, 98] on link "12" at bounding box center [184, 97] width 26 height 12
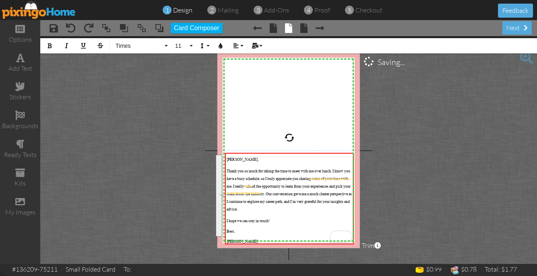
click at [388, 205] on project-studio-wrapper "X X X X X X X X X X X X X X X X X X X X X X X X X X X X X X X X X X X X X X X X…" at bounding box center [288, 150] width 497 height 228
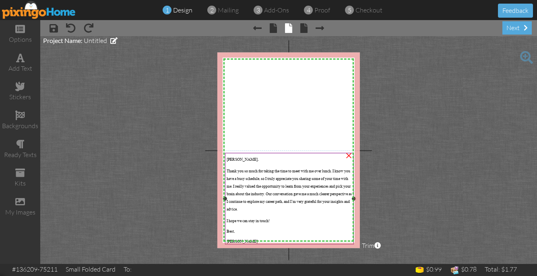
click at [295, 190] on span "Thank you so much for taking the time to meet with me over lunch. I know you ha…" at bounding box center [289, 190] width 125 height 43
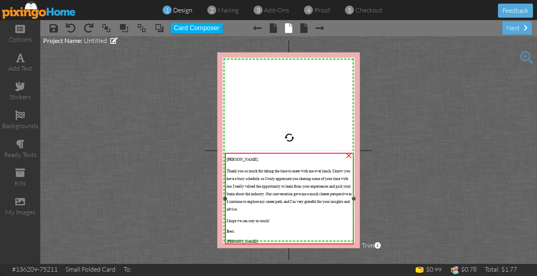
click at [295, 190] on span "Thank you so much for taking the time to meet with me over lunch. I know you ha…" at bounding box center [289, 190] width 125 height 43
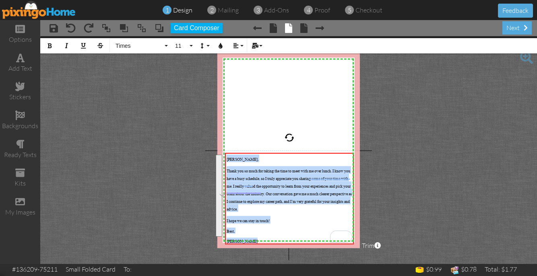
drag, startPoint x: 253, startPoint y: 239, endPoint x: 214, endPoint y: 160, distance: 88.5
click at [214, 160] on project-studio-wrapper "X X X X X X X X X X X X X X X X X X X X X X X X X X X X X X X X X X X X X X X X…" at bounding box center [288, 150] width 497 height 228
click at [157, 47] on span "Times" at bounding box center [139, 46] width 48 height 7
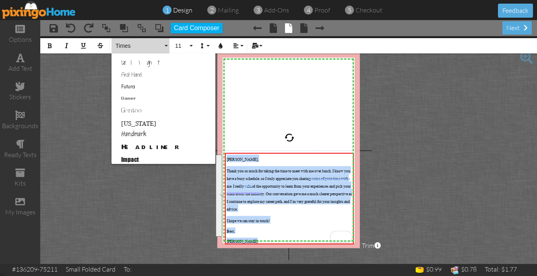
scroll to position [157, 0]
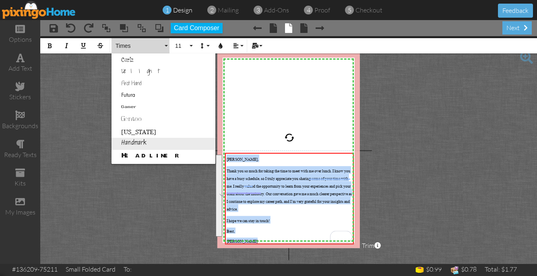
click at [160, 145] on link "Handmark" at bounding box center [163, 144] width 104 height 12
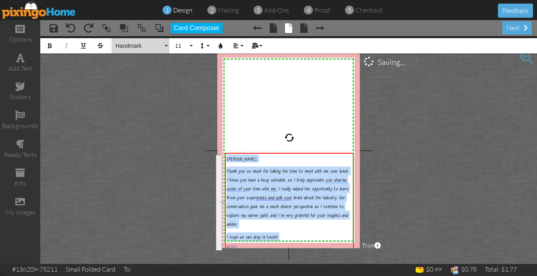
click at [150, 50] on button "Handmark" at bounding box center [140, 45] width 58 height 15
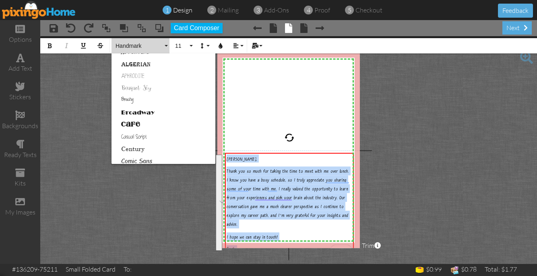
scroll to position [17, 0]
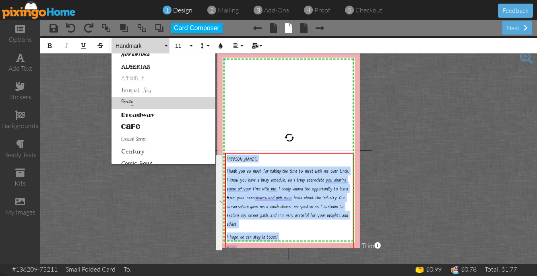
click at [148, 106] on link "Breezy" at bounding box center [163, 103] width 104 height 12
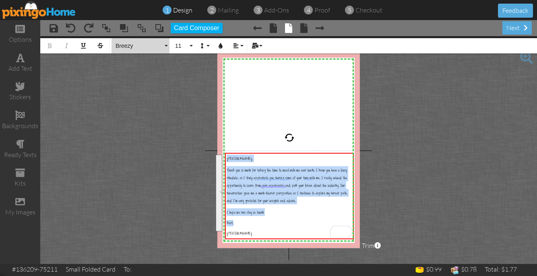
click at [144, 49] on span "Breezy" at bounding box center [139, 46] width 48 height 7
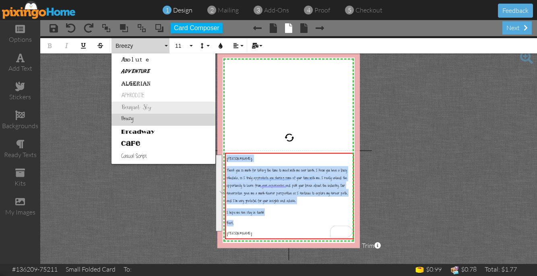
scroll to position [0, 0]
click at [144, 102] on link "Bouquet Sky" at bounding box center [163, 107] width 104 height 12
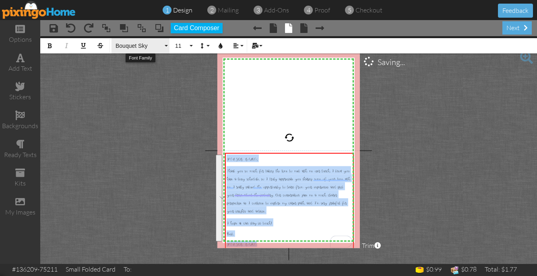
click at [147, 43] on span "Bouquet Sky" at bounding box center [139, 46] width 48 height 7
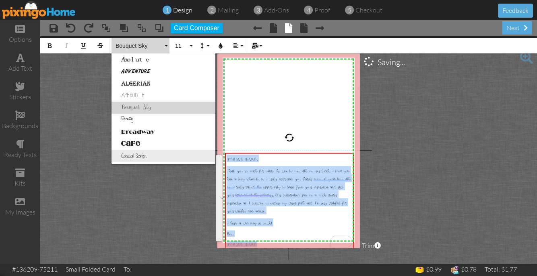
scroll to position [505, 0]
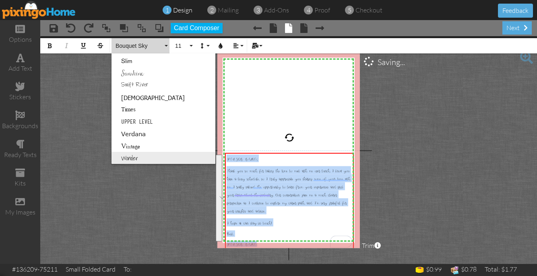
click at [148, 156] on link "Wonder" at bounding box center [163, 158] width 104 height 12
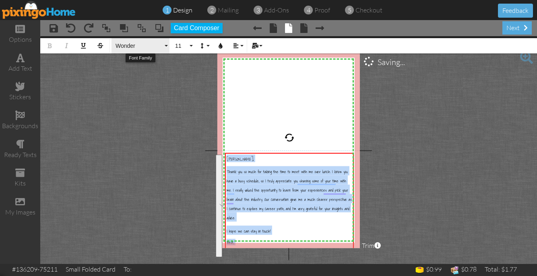
click at [147, 52] on button "Wonder" at bounding box center [140, 45] width 58 height 15
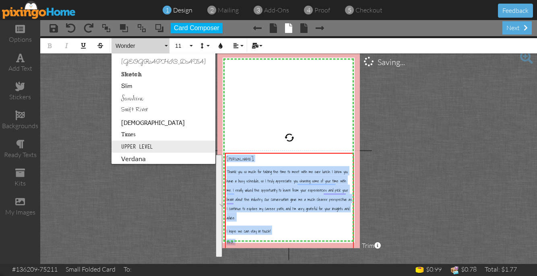
scroll to position [476, 0]
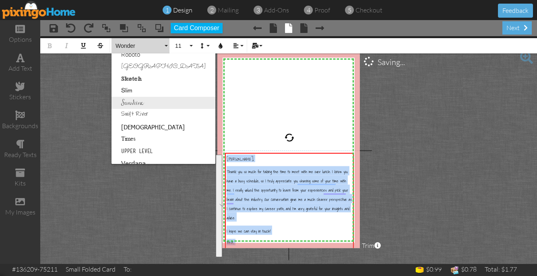
click at [144, 103] on link "Sunshine" at bounding box center [163, 103] width 104 height 12
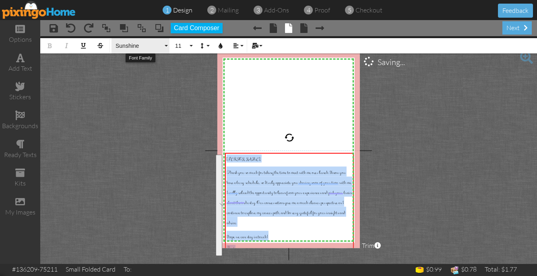
click at [144, 45] on span "Sunshine" at bounding box center [139, 46] width 48 height 7
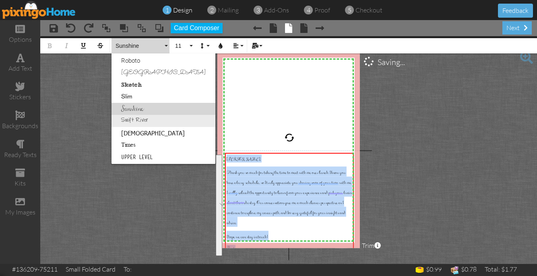
scroll to position [420, 0]
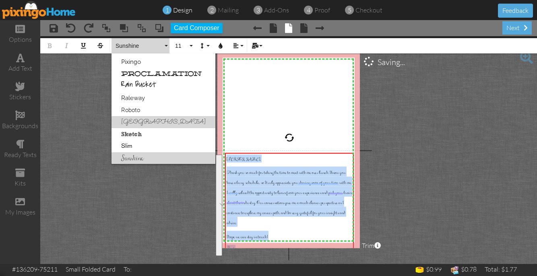
click at [143, 120] on link "[GEOGRAPHIC_DATA]" at bounding box center [163, 122] width 104 height 12
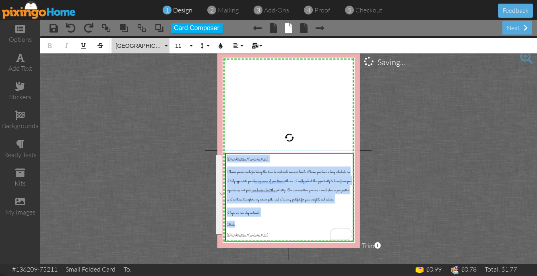
click at [141, 49] on button "[GEOGRAPHIC_DATA]" at bounding box center [140, 45] width 58 height 15
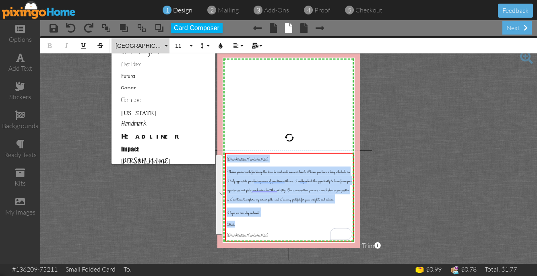
scroll to position [209, 0]
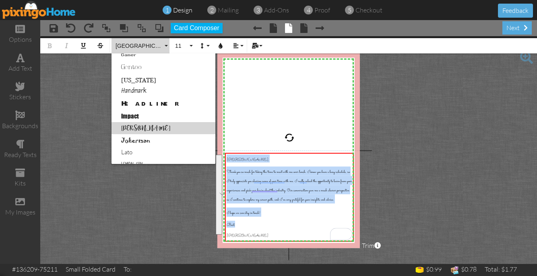
click at [146, 130] on link "[PERSON_NAME]" at bounding box center [163, 128] width 104 height 12
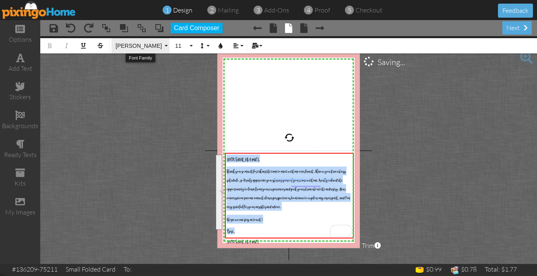
click at [137, 46] on span "[PERSON_NAME]" at bounding box center [139, 46] width 48 height 7
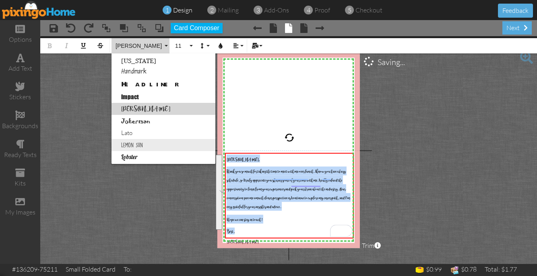
click at [150, 150] on link "Lemon Sun" at bounding box center [163, 145] width 104 height 12
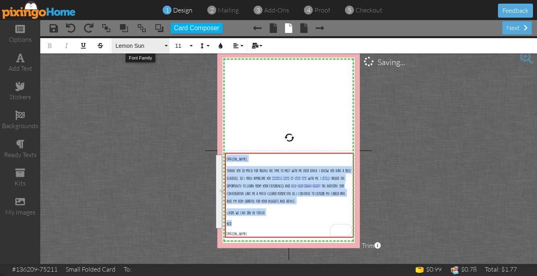
click at [147, 40] on button "Lemon Sun" at bounding box center [140, 45] width 58 height 15
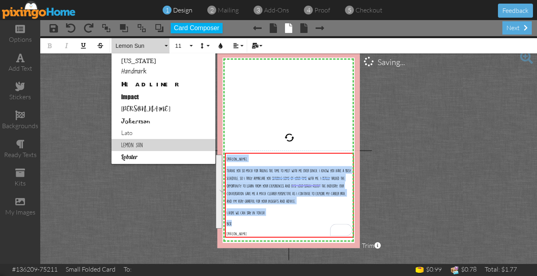
scroll to position [264, 0]
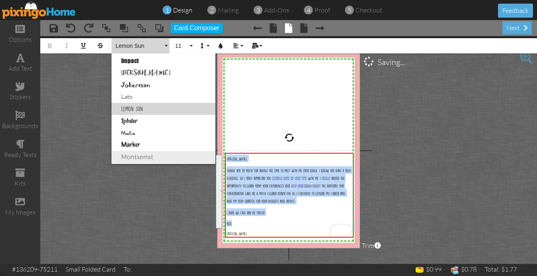
click at [154, 159] on link "Montserrat" at bounding box center [163, 157] width 104 height 12
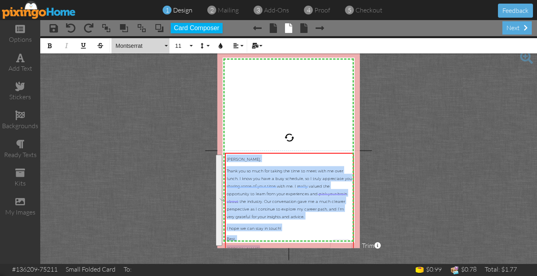
click at [148, 49] on button "Montserrat" at bounding box center [140, 45] width 58 height 15
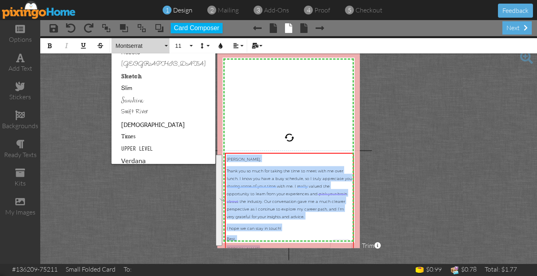
scroll to position [481, 0]
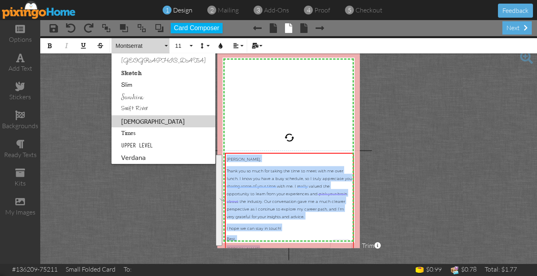
click at [153, 116] on link "[DEMOGRAPHIC_DATA]" at bounding box center [163, 121] width 104 height 12
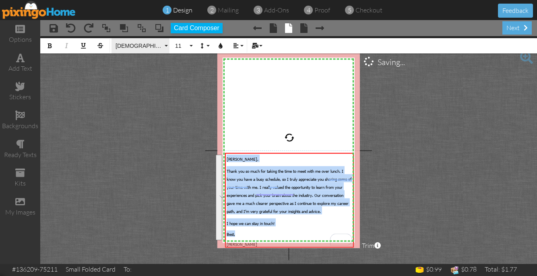
click at [140, 51] on button "[DEMOGRAPHIC_DATA]" at bounding box center [140, 45] width 58 height 15
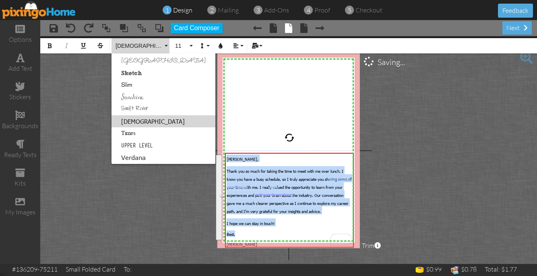
scroll to position [494, 0]
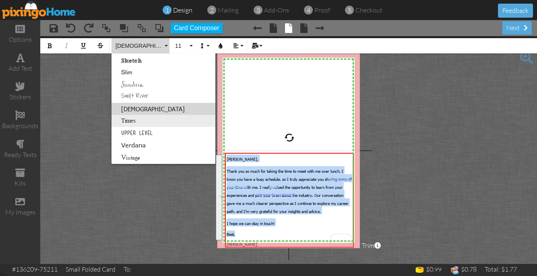
click at [147, 120] on link "Times" at bounding box center [163, 121] width 104 height 12
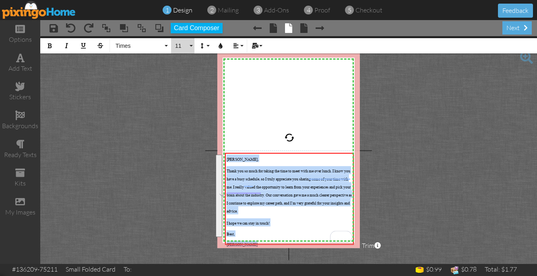
click at [179, 47] on span "11" at bounding box center [181, 46] width 14 height 7
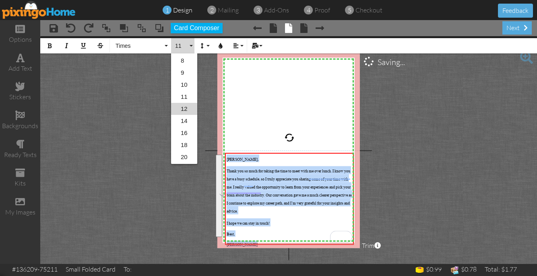
click at [180, 110] on link "12" at bounding box center [184, 109] width 26 height 12
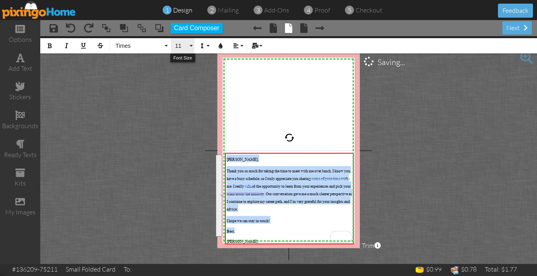
click at [188, 44] on button "11" at bounding box center [182, 45] width 23 height 15
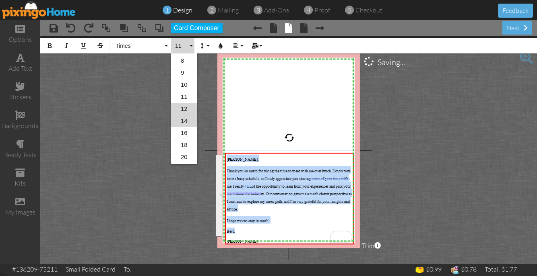
click at [184, 120] on link "14" at bounding box center [184, 121] width 26 height 12
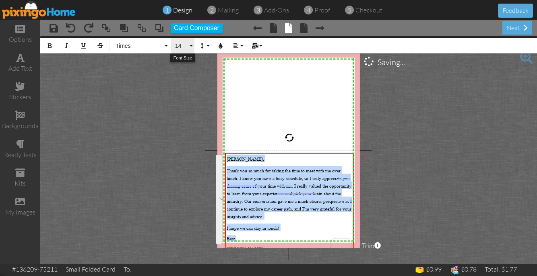
click at [186, 46] on span "14" at bounding box center [181, 46] width 14 height 7
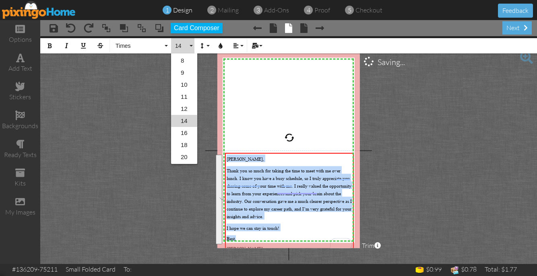
scroll to position [47, 0]
click at [186, 98] on link "12" at bounding box center [184, 97] width 26 height 12
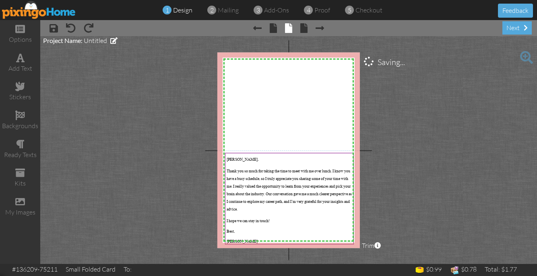
click at [441, 198] on project-studio-wrapper "X X X X X X X X X X X X X X X X X X X X X X X X X X X X X X X X X X X X X X X X…" at bounding box center [288, 150] width 497 height 228
click at [310, 31] on span "× Next page" at bounding box center [315, 27] width 16 height 13
click at [307, 30] on span "× Next page" at bounding box center [315, 27] width 16 height 13
click at [301, 30] on span at bounding box center [303, 28] width 7 height 10
click at [306, 32] on span at bounding box center [303, 28] width 7 height 10
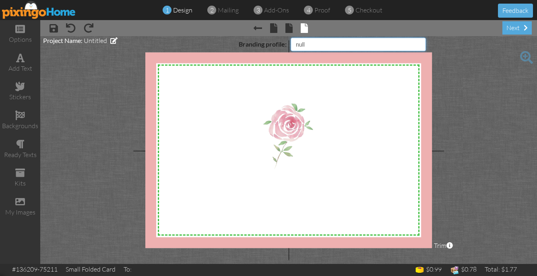
click at [322, 44] on select "Pixingo Default Profile" at bounding box center [358, 44] width 135 height 14
click at [291, 37] on select "Pixingo Default Profile" at bounding box center [358, 44] width 135 height 14
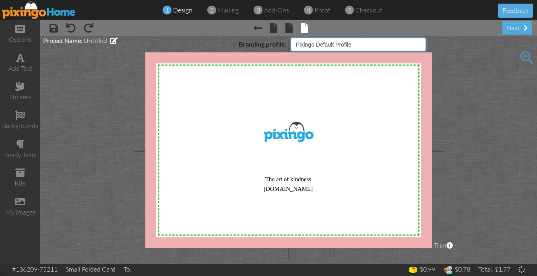
click at [320, 46] on select "Pixingo Default Profile" at bounding box center [358, 44] width 135 height 14
select select "object:3880"
click at [291, 37] on select "Pixingo Default Profile" at bounding box center [358, 44] width 135 height 14
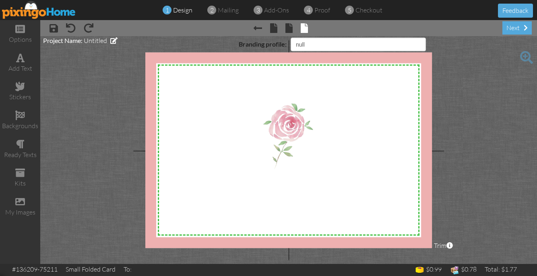
click at [54, 16] on img at bounding box center [39, 10] width 74 height 18
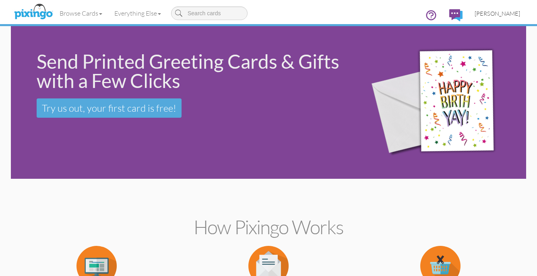
click at [484, 9] on link "[PERSON_NAME]" at bounding box center [497, 13] width 58 height 21
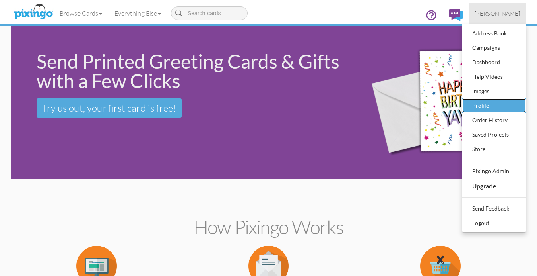
click at [495, 100] on div "Profile" at bounding box center [493, 106] width 47 height 12
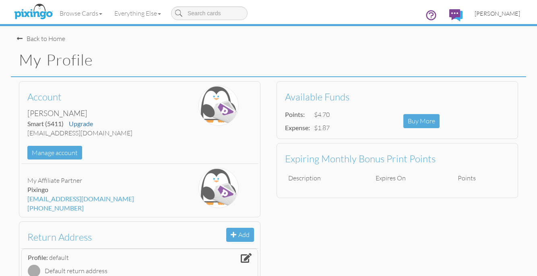
click at [497, 22] on link "[PERSON_NAME]" at bounding box center [497, 13] width 58 height 21
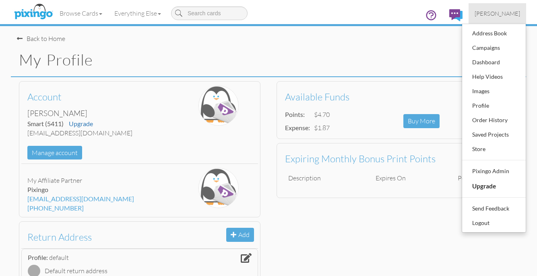
click at [295, 45] on div "My Profile" at bounding box center [268, 60] width 515 height 34
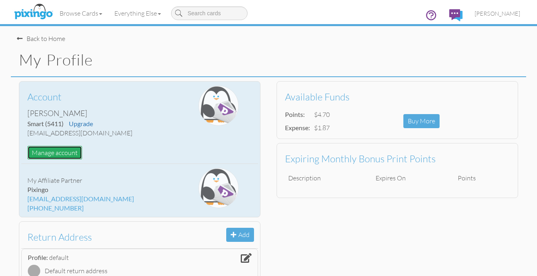
click at [52, 147] on button "Manage account" at bounding box center [54, 153] width 55 height 14
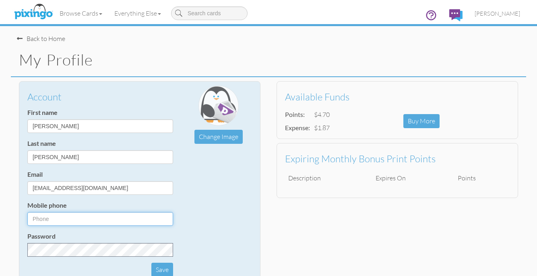
type input "5411"
click at [506, 12] on span "[PERSON_NAME]" at bounding box center [496, 13] width 45 height 7
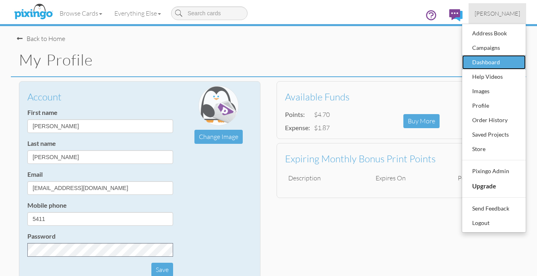
click at [489, 66] on div "Dashboard" at bounding box center [493, 62] width 47 height 12
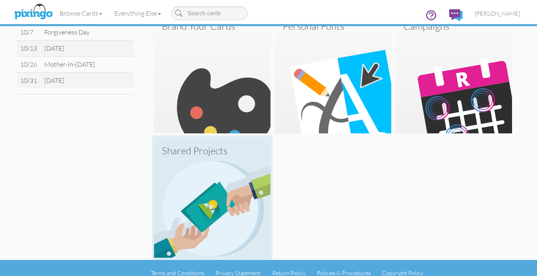
scroll to position [261, 0]
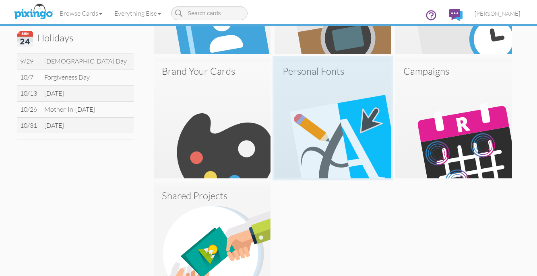
click at [328, 165] on img at bounding box center [332, 120] width 117 height 117
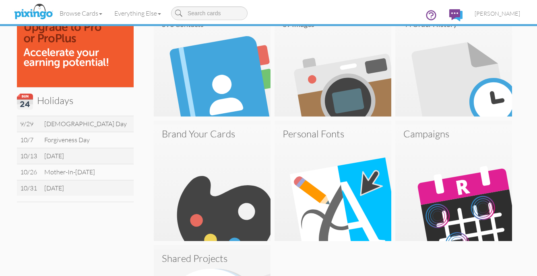
scroll to position [193, 0]
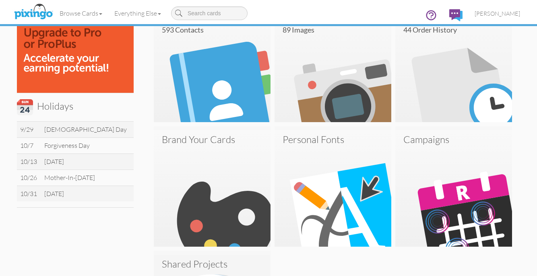
click at [241, 183] on img at bounding box center [212, 188] width 117 height 117
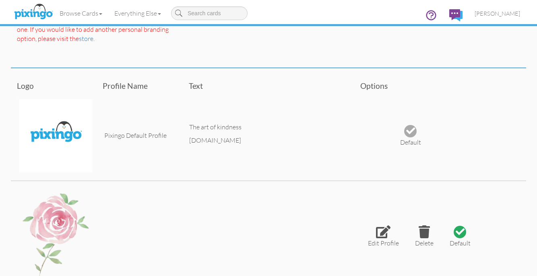
scroll to position [280, 0]
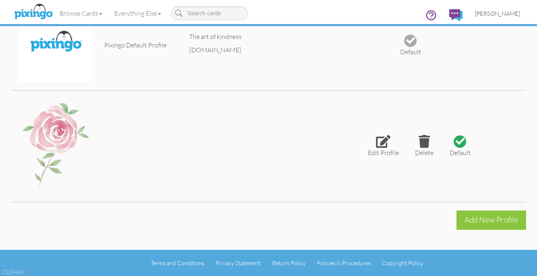
click at [505, 13] on span "[PERSON_NAME]" at bounding box center [496, 13] width 45 height 7
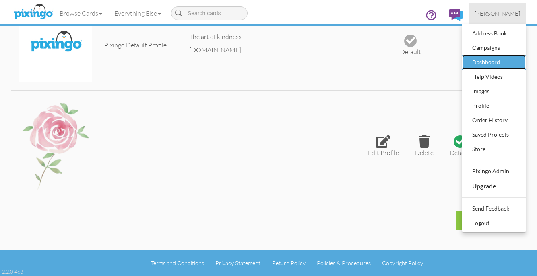
click at [497, 58] on div "Dashboard" at bounding box center [493, 62] width 47 height 12
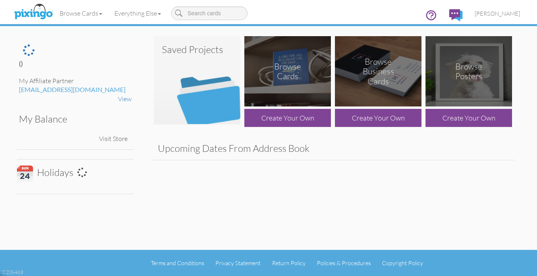
click at [207, 98] on img at bounding box center [197, 80] width 87 height 89
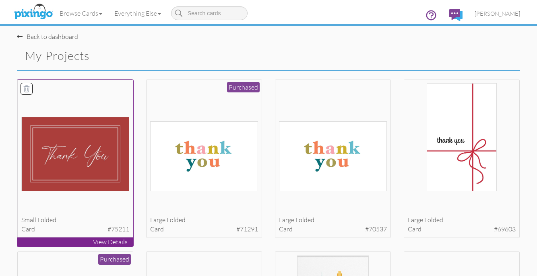
click at [96, 157] on img at bounding box center [75, 154] width 108 height 74
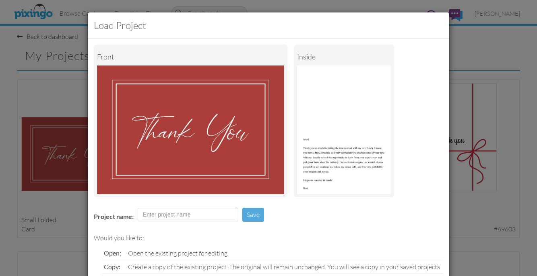
scroll to position [69, 0]
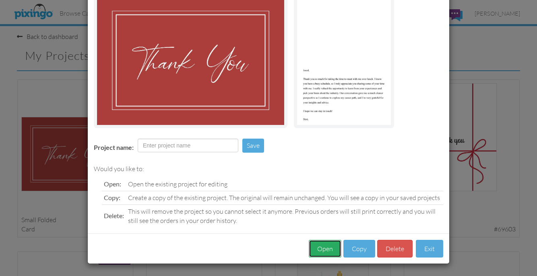
click at [319, 251] on button "Open" at bounding box center [325, 249] width 33 height 18
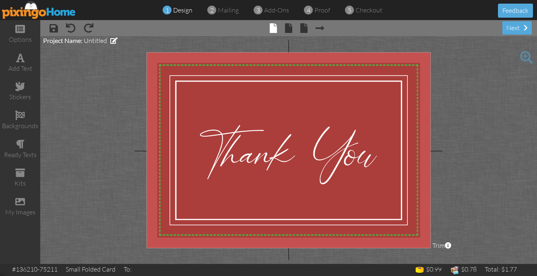
click at [232, 4] on div "1 design 2 mailing 3 add-ons 4 proof 5 checkout Feedback" at bounding box center [268, 10] width 537 height 20
click at [227, 11] on span "mailing" at bounding box center [228, 10] width 21 height 8
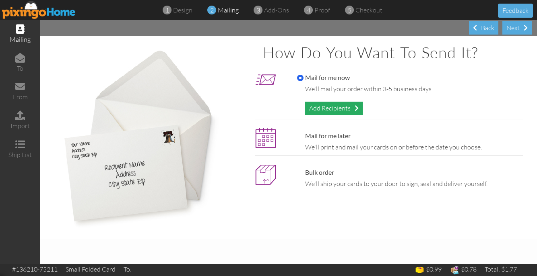
click at [333, 109] on div "Add Recipients" at bounding box center [334, 108] width 58 height 13
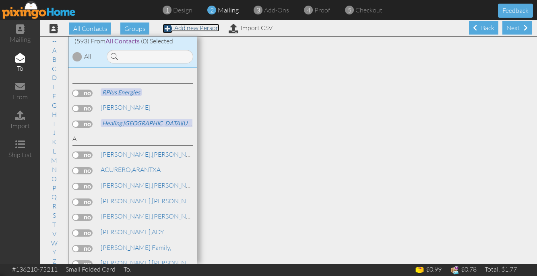
click at [185, 31] on link "Add new Person" at bounding box center [191, 28] width 57 height 8
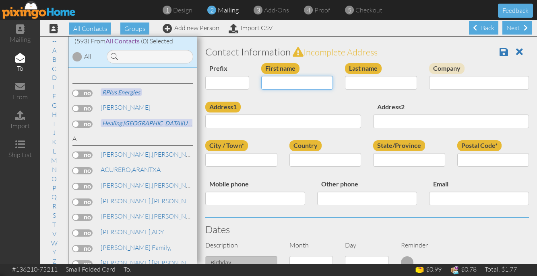
click at [283, 76] on input "First name" at bounding box center [297, 83] width 72 height 14
type input "Jared"
paste input "forsgren"
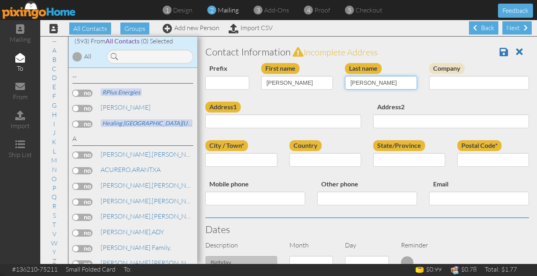
click at [352, 85] on input "forsgren" at bounding box center [381, 83] width 72 height 14
type input "Forsgren"
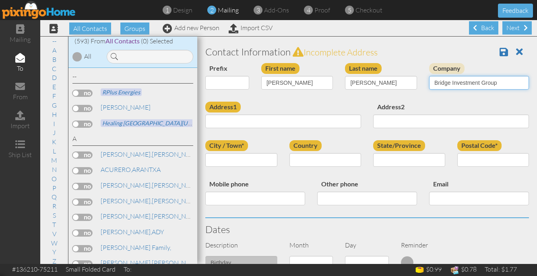
type input "Bridge Investment Group"
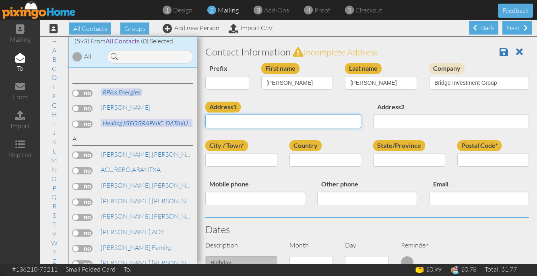
paste input "111 E Sego Lily Dr #400, Sandy, UT 84070"
drag, startPoint x: 272, startPoint y: 121, endPoint x: 258, endPoint y: 122, distance: 13.7
click at [258, 122] on input "111 E Sego Lily Dr #400, Sandy, UT 84070" at bounding box center [283, 122] width 156 height 14
type input "111 E Sego Lily Dr Sandy, UT 84070"
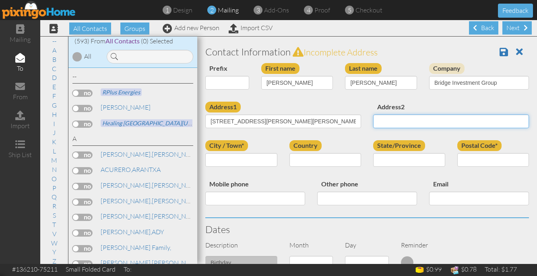
click at [435, 119] on input "Address2" at bounding box center [451, 122] width 156 height 14
paste input "#400,"
type input "#400"
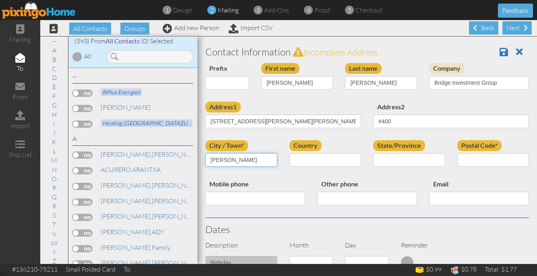
type input "[PERSON_NAME]"
select select "object:7725"
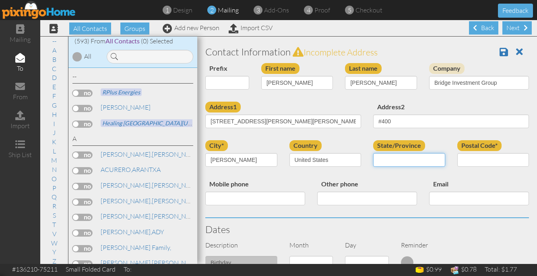
select select "object:8024"
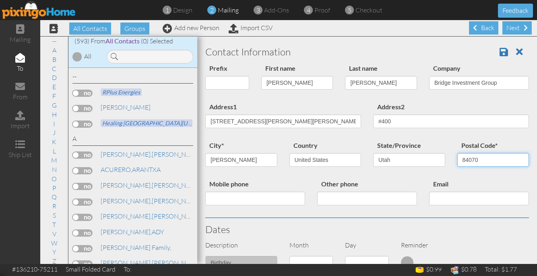
type input "84070"
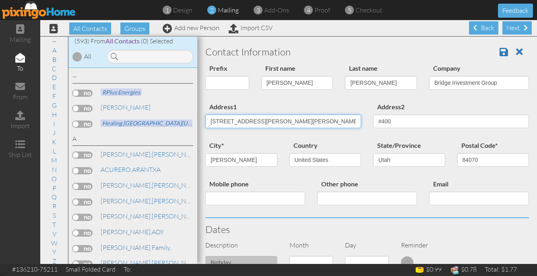
drag, startPoint x: 316, startPoint y: 117, endPoint x: 259, endPoint y: 119, distance: 56.8
click at [259, 119] on input "111 E Sego Lily Dr Sandy, UT 84070" at bounding box center [283, 122] width 156 height 14
drag, startPoint x: 260, startPoint y: 120, endPoint x: 312, endPoint y: 119, distance: 52.7
click at [312, 119] on input "111 E Sego Lily Dr Sandy, UT 84070" at bounding box center [283, 122] width 156 height 14
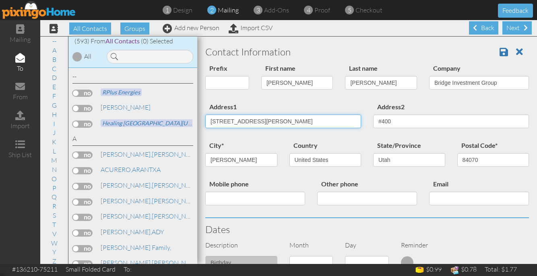
type input "[STREET_ADDRESS][PERSON_NAME]"
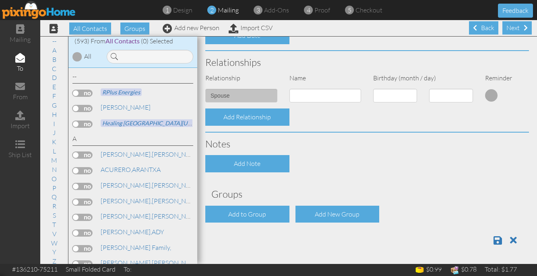
scroll to position [0, 0]
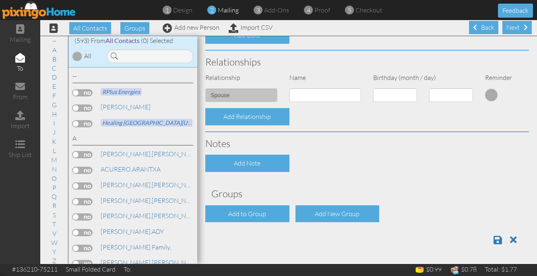
click at [499, 246] on div at bounding box center [367, 240] width 336 height 23
click at [497, 241] on span at bounding box center [497, 240] width 8 height 10
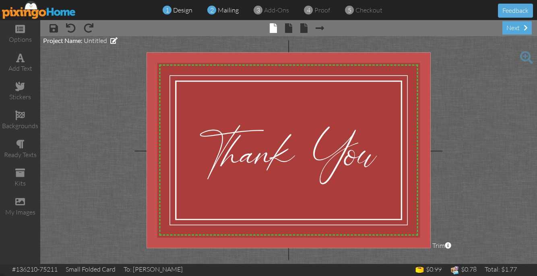
click at [229, 10] on span "mailing" at bounding box center [228, 10] width 21 height 8
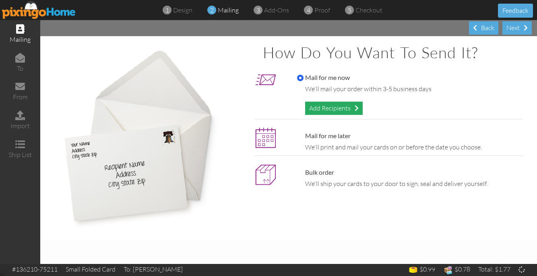
click at [334, 107] on div "Add Recipients" at bounding box center [334, 108] width 58 height 13
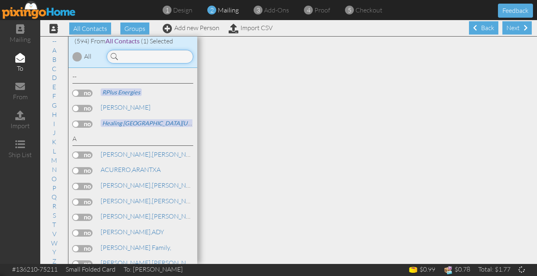
click at [149, 56] on input at bounding box center [150, 57] width 87 height 14
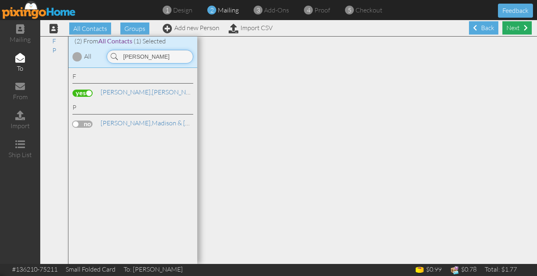
type input "jared"
click at [513, 28] on div "Next" at bounding box center [516, 27] width 29 height 13
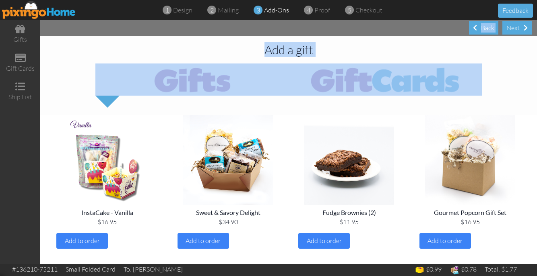
drag, startPoint x: 521, startPoint y: 28, endPoint x: 522, endPoint y: 78, distance: 50.3
click at [522, 78] on div "Next Back Add a gift InstaCake - Vanilla $16.95 Add to order Sweet & Savory Del…" at bounding box center [288, 142] width 497 height 244
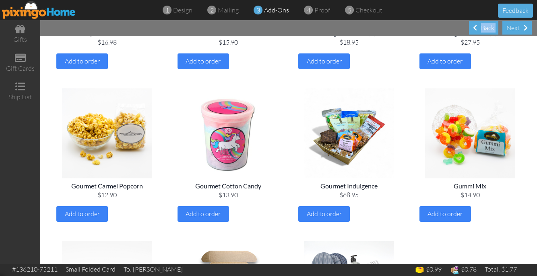
scroll to position [486, 0]
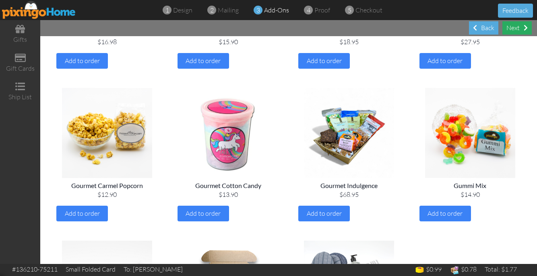
click at [521, 26] on div "Next" at bounding box center [516, 27] width 29 height 13
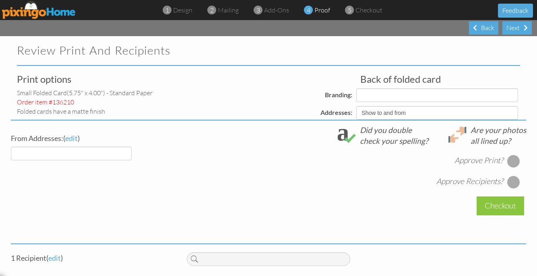
select select "object:2169"
select select "object:2167"
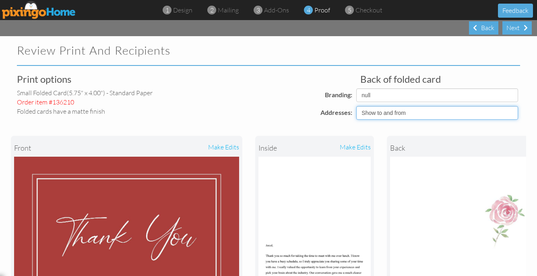
click at [411, 109] on select "Show to and from Show from only Hide to and from" at bounding box center [437, 113] width 162 height 14
select select "object:2164"
click at [356, 106] on select "Show to and from Show from only Hide to and from" at bounding box center [437, 113] width 162 height 14
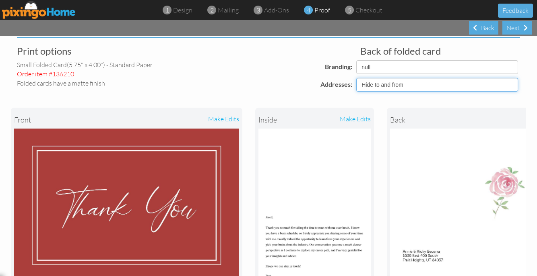
scroll to position [28, 0]
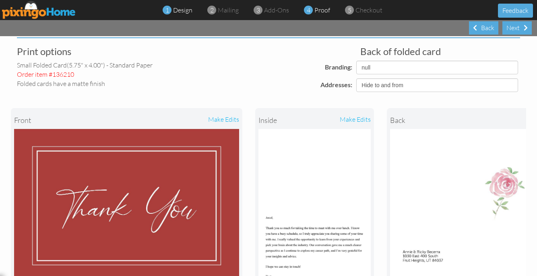
click at [176, 10] on span "design" at bounding box center [182, 10] width 19 height 8
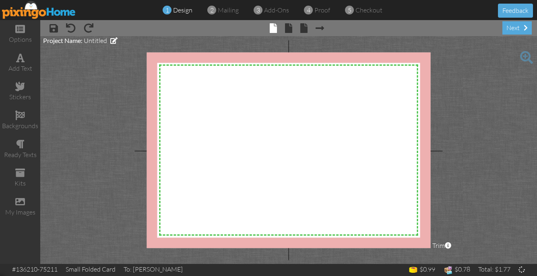
click at [282, 35] on div "× save × undo × redo × front × inside × back × Next page next" at bounding box center [288, 28] width 497 height 16
click at [287, 32] on span at bounding box center [288, 28] width 7 height 10
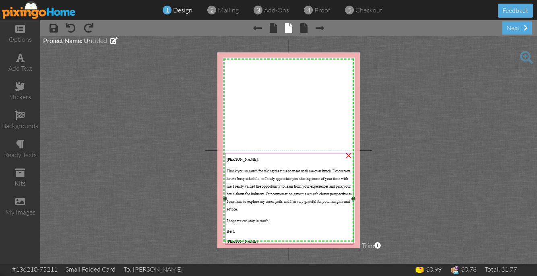
click at [261, 228] on p "Best," at bounding box center [289, 231] width 125 height 6
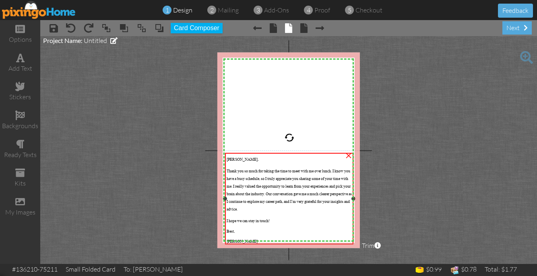
click at [261, 228] on p "Best," at bounding box center [289, 231] width 125 height 6
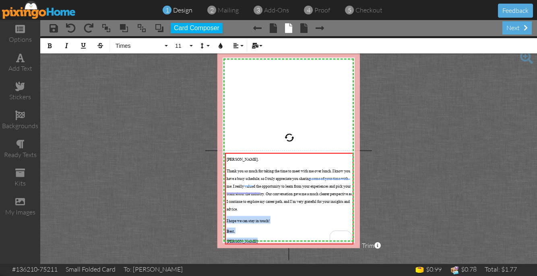
drag, startPoint x: 260, startPoint y: 235, endPoint x: 221, endPoint y: 214, distance: 44.5
click at [221, 214] on div "X X X X X X X X X X X X X X X X X X X X X X X X X X X X X X X X X X X X X X X X…" at bounding box center [288, 150] width 142 height 196
click at [239, 44] on button "Align" at bounding box center [237, 45] width 15 height 15
click at [198, 44] on button "Line Height" at bounding box center [203, 45] width 15 height 15
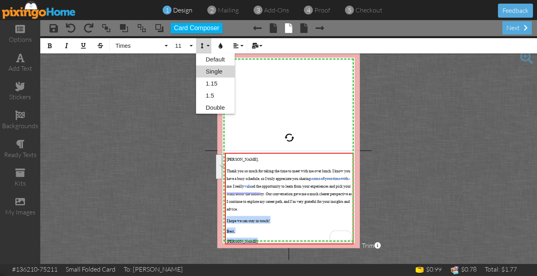
click at [204, 72] on link "Single" at bounding box center [215, 72] width 39 height 12
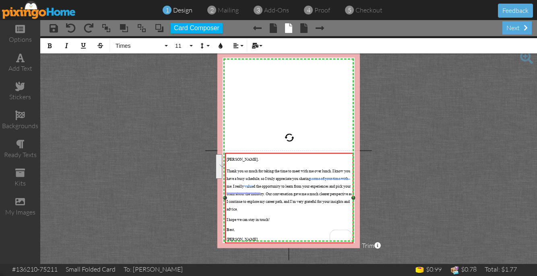
click at [258, 236] on p "[PERSON_NAME]" at bounding box center [289, 239] width 125 height 6
click at [308, 10] on span "4" at bounding box center [309, 10] width 4 height 9
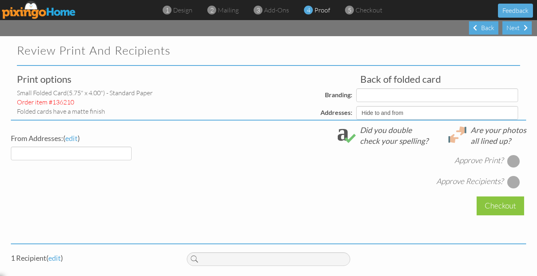
select select "object:2273"
select select "object:2276"
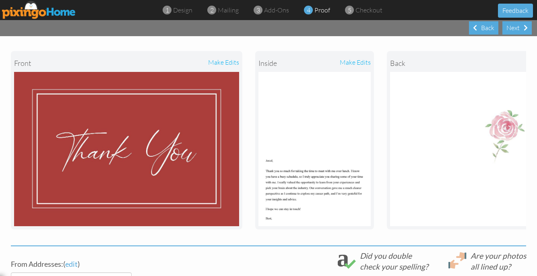
scroll to position [76, 0]
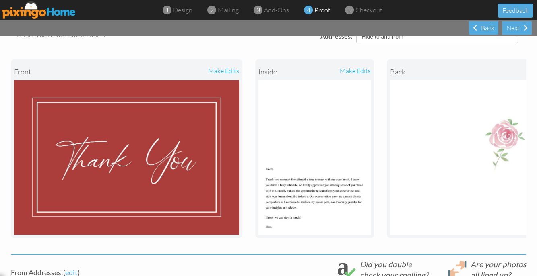
click at [364, 71] on div "make edits" at bounding box center [342, 72] width 56 height 18
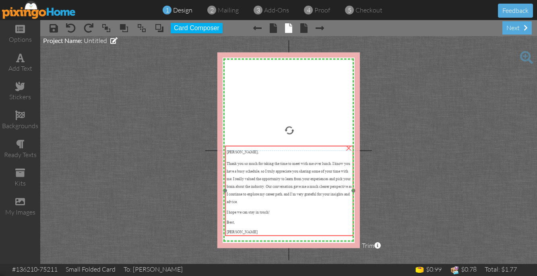
drag, startPoint x: 298, startPoint y: 199, endPoint x: 298, endPoint y: 188, distance: 10.5
click at [298, 188] on span "Thank you so much for taking the time to meet with me over lunch. I know you ha…" at bounding box center [289, 182] width 125 height 43
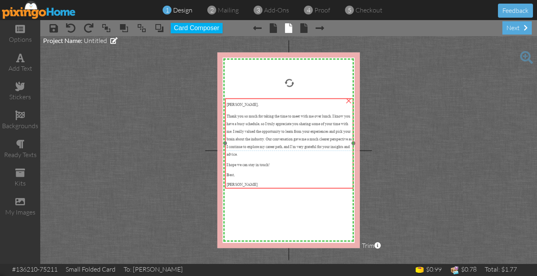
drag, startPoint x: 298, startPoint y: 188, endPoint x: 298, endPoint y: 142, distance: 46.3
click at [298, 142] on span "Thank you so much for taking the time to meet with me over lunch. I know you ha…" at bounding box center [289, 134] width 125 height 43
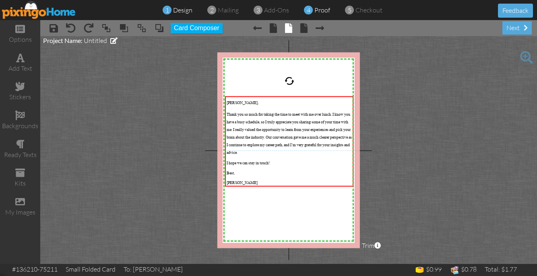
click at [314, 14] on div "4 proof" at bounding box center [319, 10] width 22 height 9
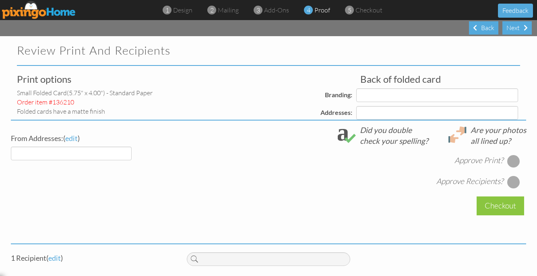
select select "object:2374"
select select "object:2377"
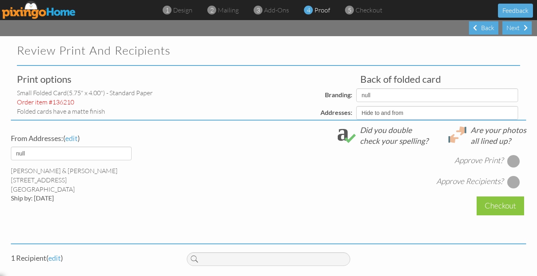
select select "object:2381"
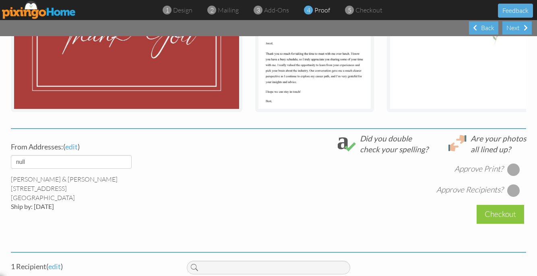
scroll to position [228, 0]
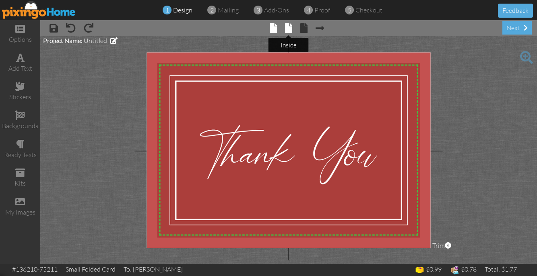
click at [285, 30] on span at bounding box center [288, 28] width 7 height 10
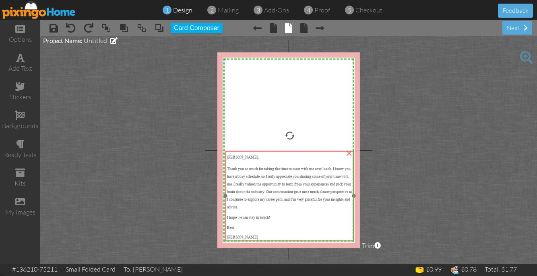
drag, startPoint x: 299, startPoint y: 109, endPoint x: 299, endPoint y: 164, distance: 54.7
click at [299, 164] on p "Thank you so much for taking the time to meet with me over lunch. I know you ha…" at bounding box center [289, 187] width 125 height 46
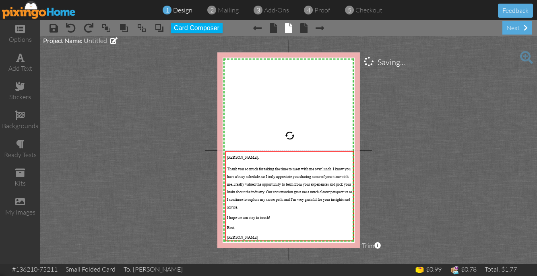
click at [302, 8] on div "1 design 2 mailing 3 add-ons 4 proof 5 checkout" at bounding box center [268, 10] width 241 height 9
click at [308, 8] on span "4" at bounding box center [309, 10] width 4 height 9
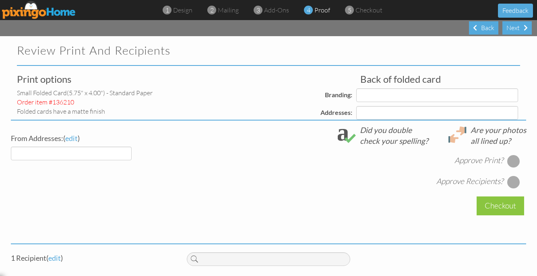
select select "object:135"
select select "object:142"
select select "object:140"
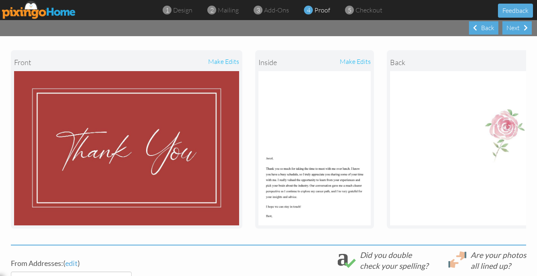
scroll to position [87, 0]
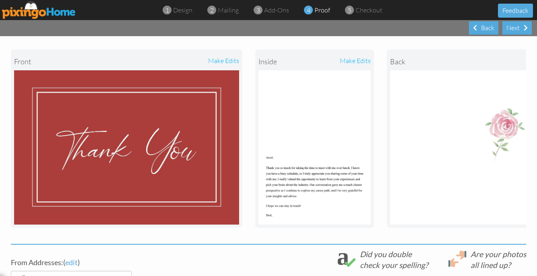
click at [354, 59] on div "make edits" at bounding box center [342, 62] width 56 height 18
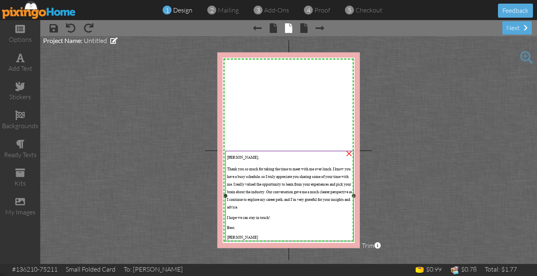
click at [260, 235] on p "[PERSON_NAME]" at bounding box center [289, 237] width 125 height 6
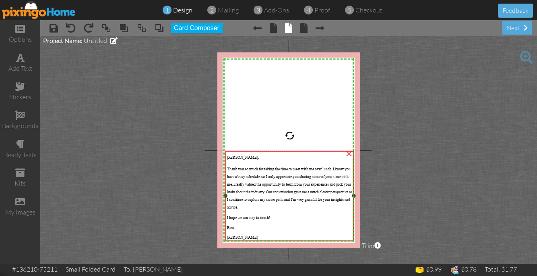
click at [260, 235] on p "[PERSON_NAME]" at bounding box center [289, 237] width 125 height 6
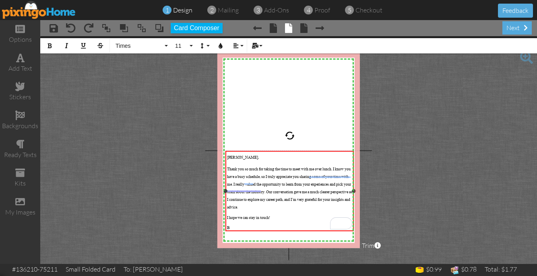
click at [226, 212] on div "[PERSON_NAME], Thank you so much for taking the time to meet with me over lunch…" at bounding box center [289, 193] width 128 height 85
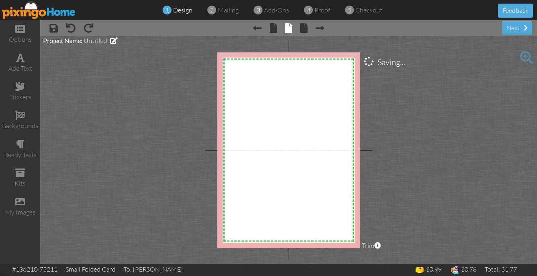
click at [76, 23] on span "× redo" at bounding box center [85, 27] width 18 height 13
click at [68, 33] on span at bounding box center [71, 28] width 10 height 10
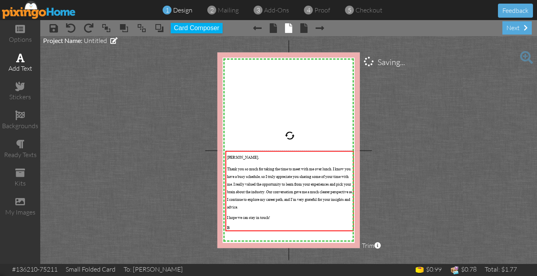
click at [23, 60] on span at bounding box center [20, 58] width 8 height 10
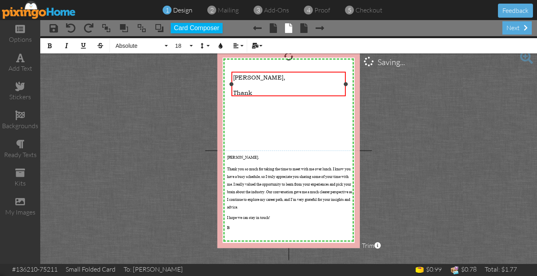
drag, startPoint x: 272, startPoint y: 89, endPoint x: 233, endPoint y: 76, distance: 42.0
click at [233, 76] on div "[PERSON_NAME], ​ Thank" at bounding box center [288, 85] width 114 height 26
click at [156, 46] on span "Absolute" at bounding box center [139, 46] width 48 height 7
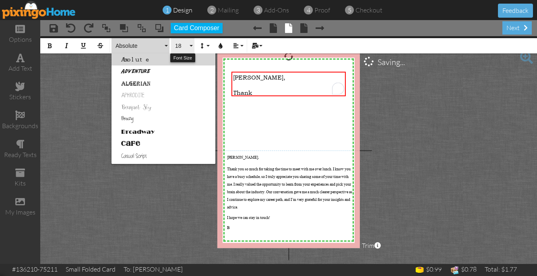
click at [183, 49] on span "18" at bounding box center [181, 46] width 14 height 7
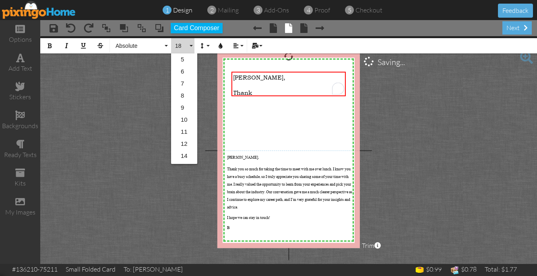
scroll to position [71, 0]
click at [181, 97] on link "16" at bounding box center [184, 97] width 26 height 12
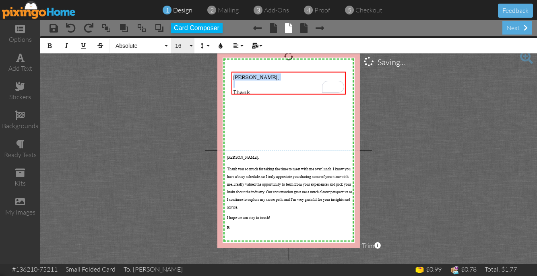
click at [180, 52] on button "16" at bounding box center [182, 45] width 23 height 15
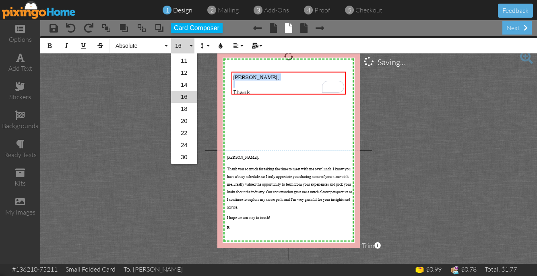
scroll to position [59, 0]
click at [190, 93] on link "14" at bounding box center [184, 97] width 26 height 12
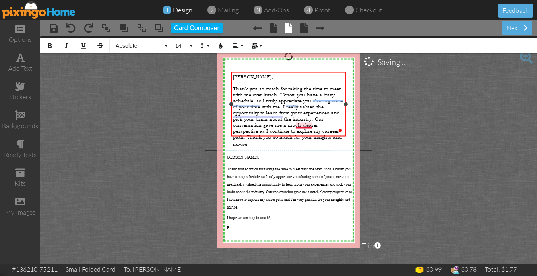
click at [309, 126] on span "Thank you so much for taking the time to meet with me over lunch. I know you ha…" at bounding box center [288, 117] width 110 height 62
click at [324, 134] on span "Thank you so much for taking the time to meet with me over lunch. I know you ha…" at bounding box center [288, 117] width 110 height 62
click at [330, 134] on span "Thank you so much for taking the time to meet with me over lunch. I know you ha…" at bounding box center [288, 117] width 110 height 62
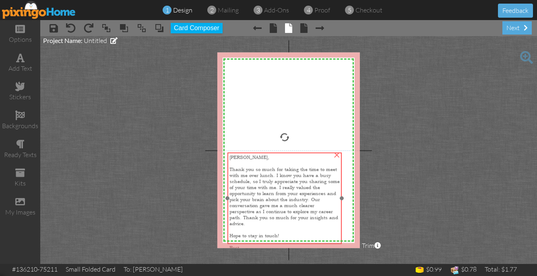
drag, startPoint x: 268, startPoint y: 115, endPoint x: 263, endPoint y: 195, distance: 80.6
click at [263, 195] on span "Thank you so much for taking the time to meet with me over lunch. I know you ha…" at bounding box center [284, 197] width 110 height 60
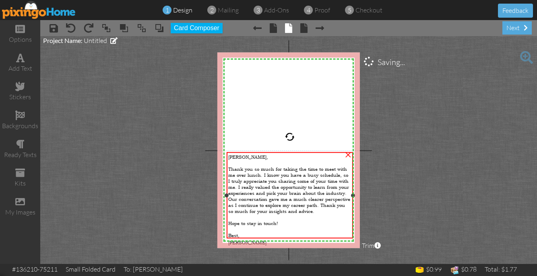
drag, startPoint x: 341, startPoint y: 199, endPoint x: 354, endPoint y: 198, distance: 12.9
click at [352, 198] on div "[PERSON_NAME], Thank you so much for taking the time to meet with me over lunch…" at bounding box center [290, 196] width 126 height 87
click at [293, 227] on div at bounding box center [289, 230] width 123 height 6
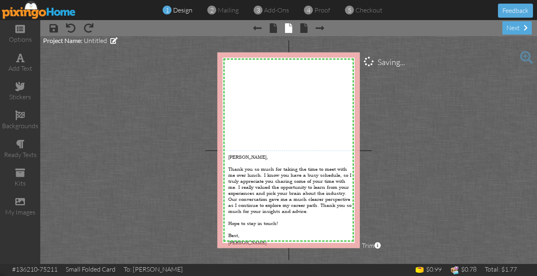
click at [460, 212] on project-studio-wrapper "X X X X X X X X X X X X X X X X X X X X X X X X X X X X X X X X X X X X X X X X…" at bounding box center [288, 150] width 497 height 228
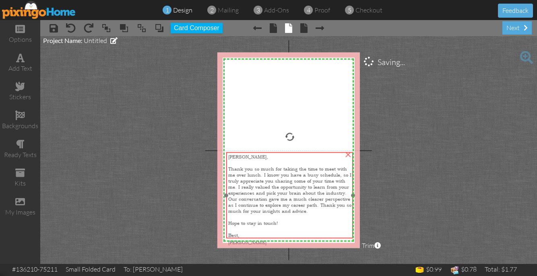
click at [339, 201] on span "Thank you so much for taking the time to meet with me over lunch. I know you ha…" at bounding box center [289, 190] width 123 height 48
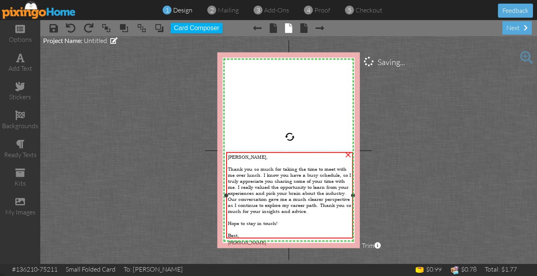
click at [282, 227] on div at bounding box center [289, 230] width 123 height 6
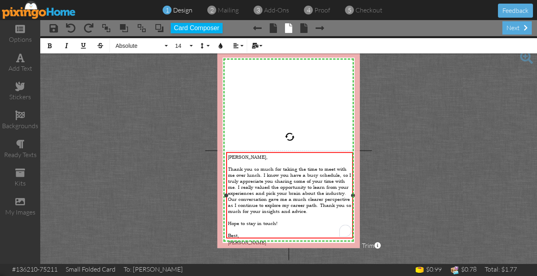
click at [255, 239] on div "[PERSON_NAME]" at bounding box center [289, 243] width 123 height 8
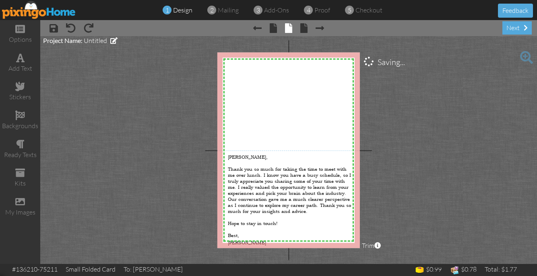
click at [387, 193] on project-studio-wrapper "X X X X X X X X X X X X X X X X X X X X X X X X X X X X X X X X X X X X X X X X…" at bounding box center [288, 150] width 497 height 228
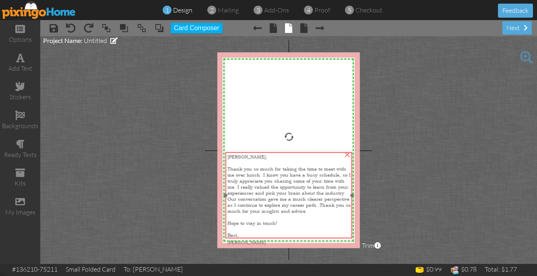
click at [335, 200] on span "Thank you so much for taking the time to meet with me over lunch. I know you ha…" at bounding box center [288, 190] width 123 height 48
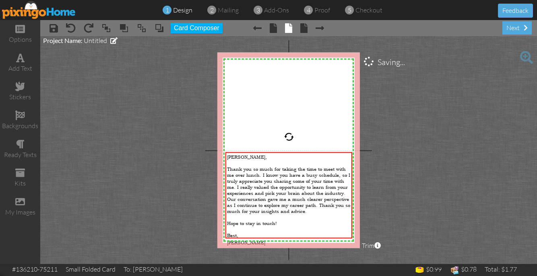
click at [418, 219] on project-studio-wrapper "X X X X X X X X X X X X X X X X X X X X X X X X X X X X X X X X X X X X X X X X…" at bounding box center [288, 150] width 497 height 228
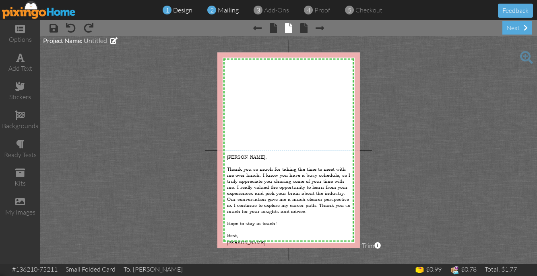
click at [235, 7] on span "mailing" at bounding box center [228, 10] width 21 height 8
click at [231, 10] on span "mailing" at bounding box center [228, 10] width 21 height 8
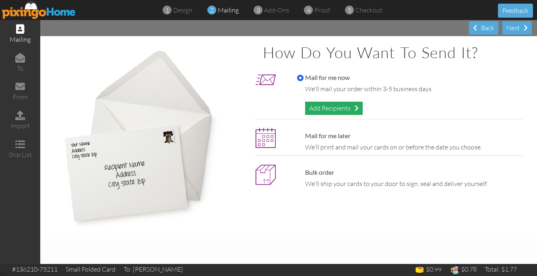
click at [316, 110] on div "Add Recipients" at bounding box center [334, 108] width 58 height 13
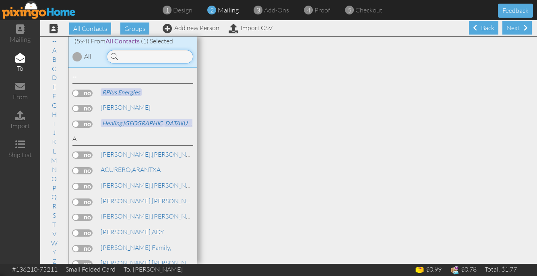
click at [174, 57] on input at bounding box center [150, 57] width 87 height 14
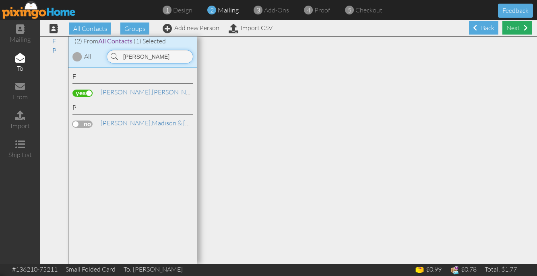
type input "[PERSON_NAME]"
click at [517, 25] on div "Next" at bounding box center [516, 27] width 29 height 13
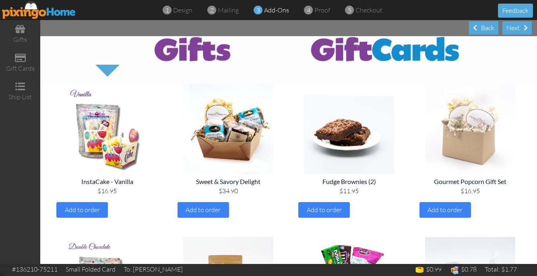
scroll to position [32, 0]
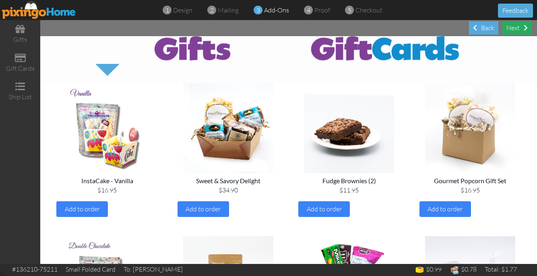
click at [513, 25] on div "Next" at bounding box center [516, 27] width 29 height 13
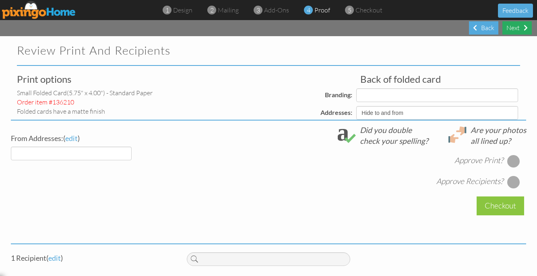
select select "object:2374"
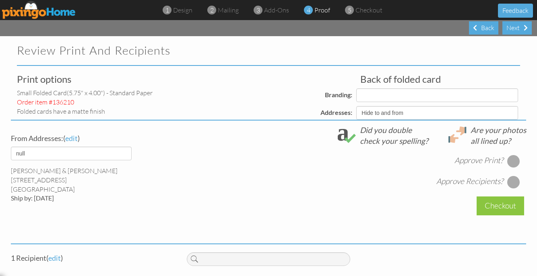
select select "object:2376"
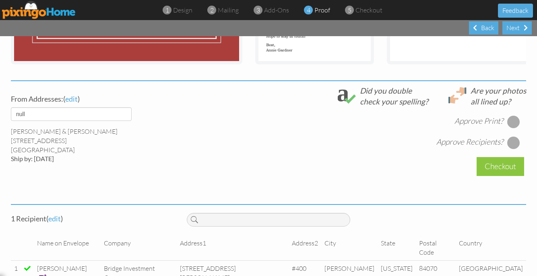
scroll to position [258, 0]
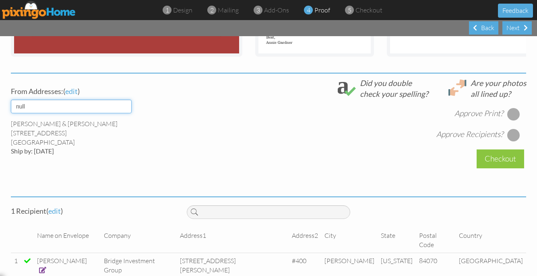
click at [117, 113] on select "default" at bounding box center [71, 107] width 121 height 14
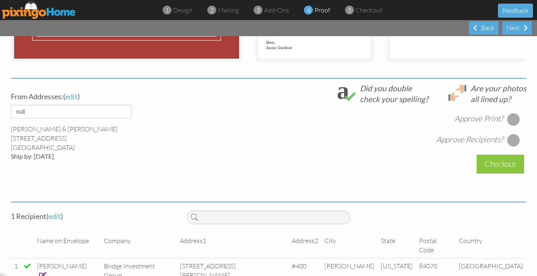
click at [508, 121] on div at bounding box center [513, 119] width 13 height 13
click at [508, 140] on div at bounding box center [513, 140] width 13 height 13
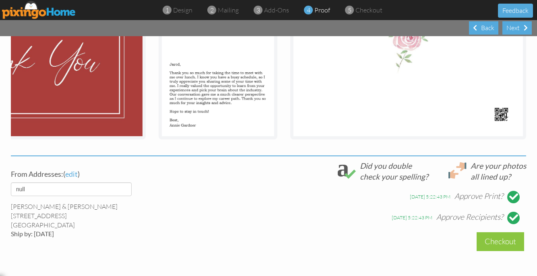
scroll to position [175, 0]
click at [499, 239] on div "Checkout" at bounding box center [499, 241] width 47 height 19
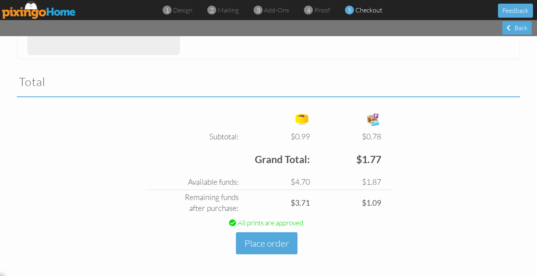
scroll to position [233, 0]
